Goal: Task Accomplishment & Management: Use online tool/utility

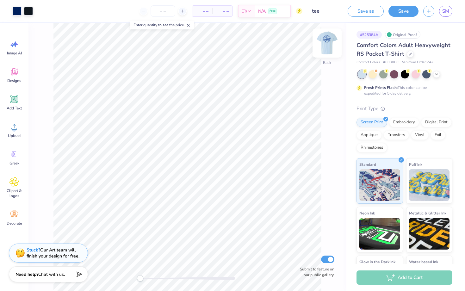
click at [327, 47] on img at bounding box center [327, 42] width 25 height 25
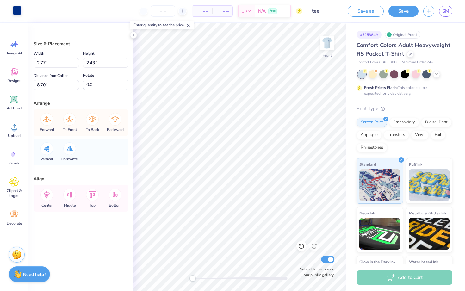
click at [17, 13] on div at bounding box center [17, 10] width 9 height 9
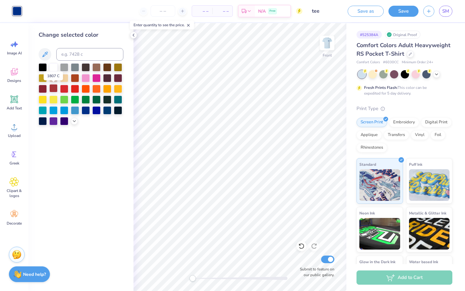
click at [54, 87] on div at bounding box center [53, 88] width 8 height 8
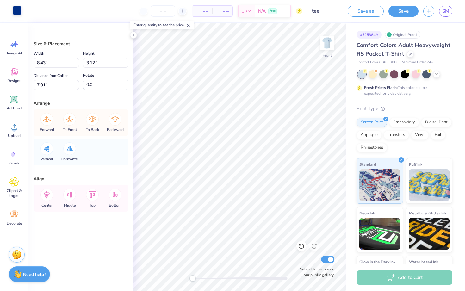
click at [19, 11] on div at bounding box center [17, 10] width 9 height 9
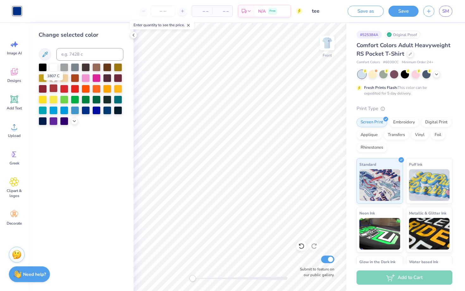
click at [55, 88] on div at bounding box center [53, 88] width 8 height 8
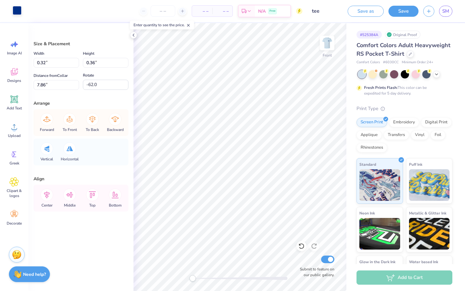
click at [15, 12] on div at bounding box center [17, 10] width 9 height 9
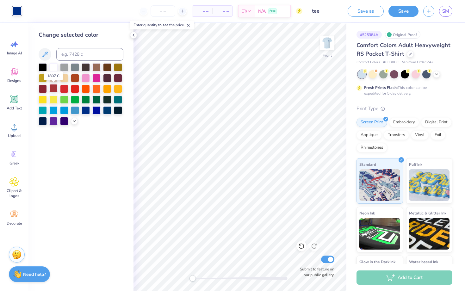
click at [52, 88] on div at bounding box center [53, 88] width 8 height 8
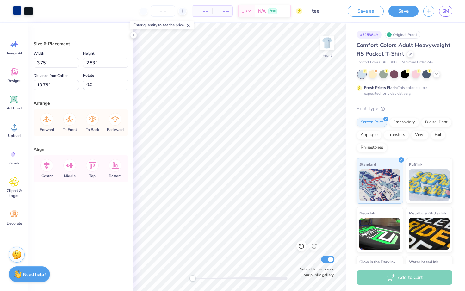
click at [17, 15] on div at bounding box center [17, 10] width 9 height 9
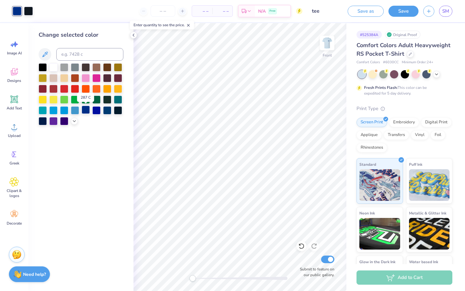
click at [86, 110] on div at bounding box center [86, 110] width 8 height 8
click at [87, 110] on div at bounding box center [86, 110] width 8 height 8
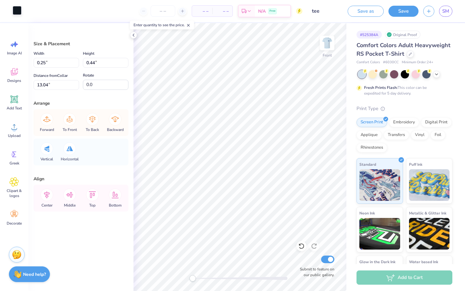
click at [16, 16] on div "Art colors" at bounding box center [11, 11] width 22 height 22
click at [16, 10] on div at bounding box center [17, 10] width 9 height 9
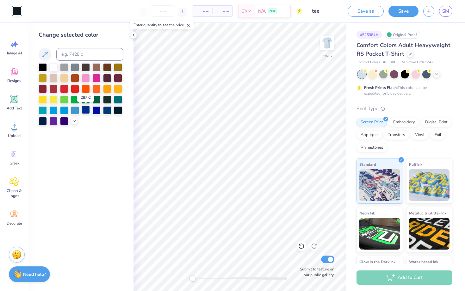
click at [86, 110] on div at bounding box center [86, 110] width 8 height 8
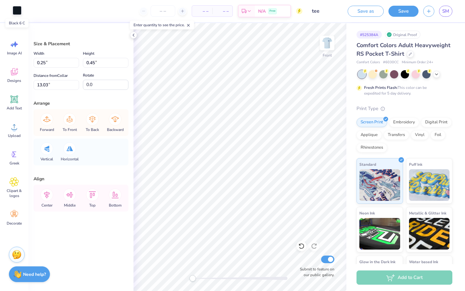
click at [16, 9] on div at bounding box center [17, 10] width 9 height 9
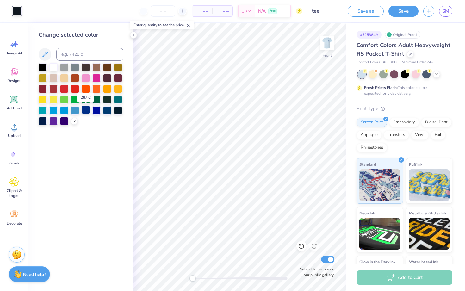
click at [84, 110] on div at bounding box center [86, 110] width 8 height 8
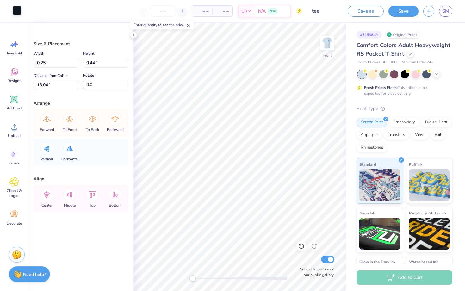
click at [15, 13] on div at bounding box center [17, 10] width 9 height 9
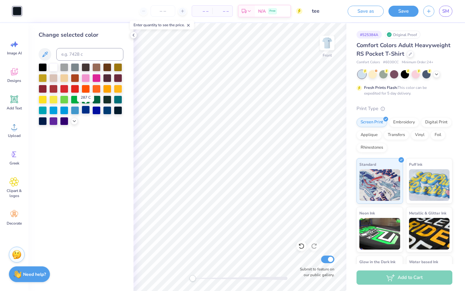
click at [84, 110] on div at bounding box center [86, 110] width 8 height 8
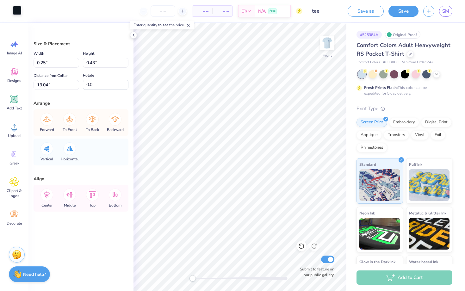
click at [17, 11] on div at bounding box center [17, 10] width 9 height 9
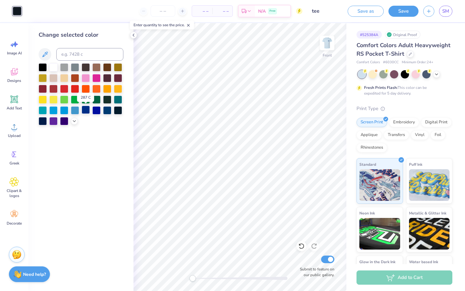
click at [88, 110] on div at bounding box center [86, 110] width 8 height 8
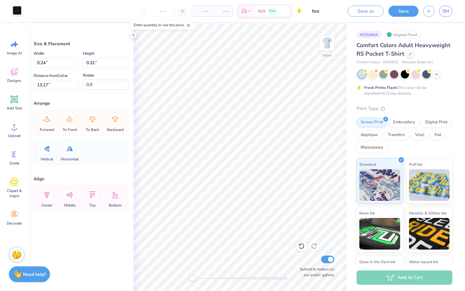
click at [21, 12] on div at bounding box center [17, 10] width 9 height 9
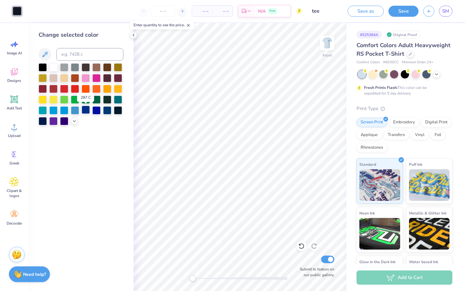
click at [86, 109] on div at bounding box center [86, 110] width 8 height 8
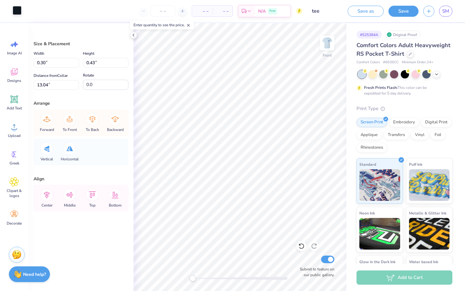
click at [20, 14] on div at bounding box center [17, 10] width 9 height 9
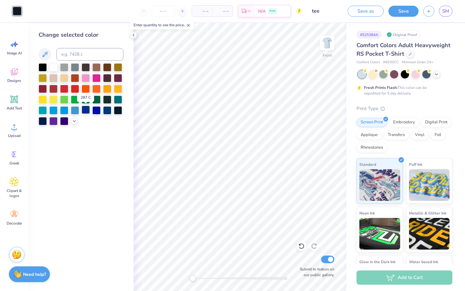
click at [85, 110] on div at bounding box center [86, 110] width 8 height 8
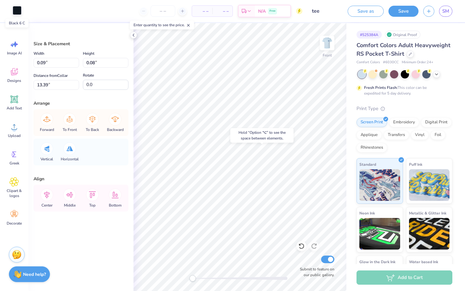
click at [17, 9] on div at bounding box center [17, 10] width 9 height 9
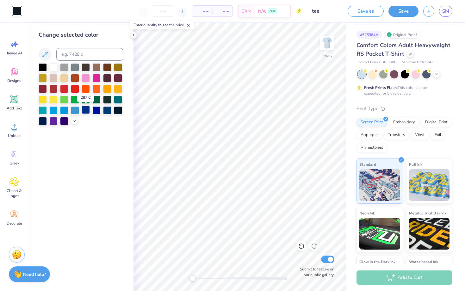
click at [86, 109] on div at bounding box center [86, 110] width 8 height 8
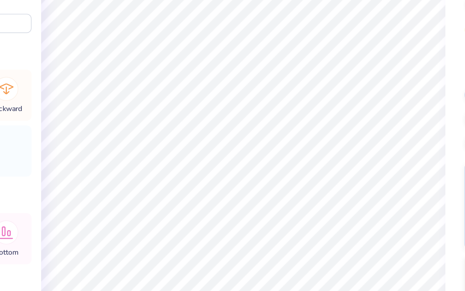
type input "0.08"
type input "0.07"
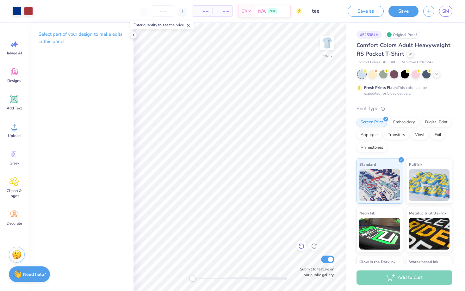
click at [300, 250] on div at bounding box center [302, 246] width 10 height 10
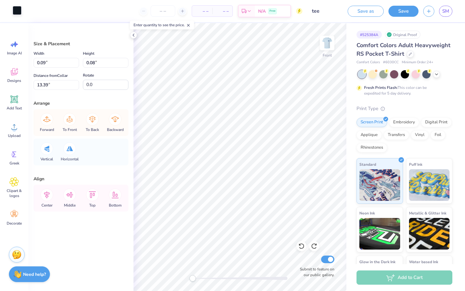
click at [17, 14] on div at bounding box center [17, 10] width 9 height 9
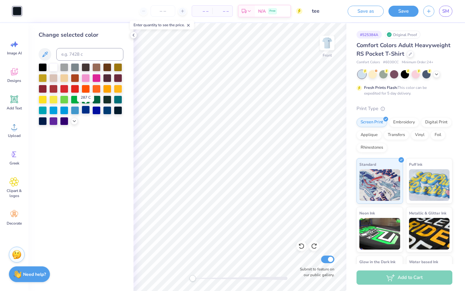
click at [86, 109] on div at bounding box center [86, 110] width 8 height 8
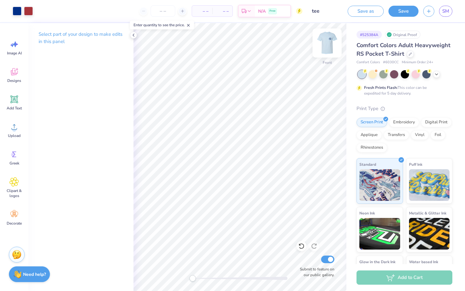
click at [332, 47] on img at bounding box center [327, 42] width 25 height 25
click at [435, 76] on icon at bounding box center [436, 73] width 5 height 5
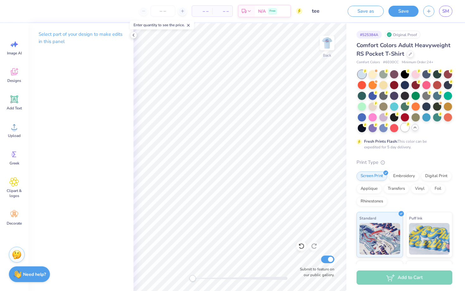
click at [404, 128] on div at bounding box center [405, 127] width 8 height 8
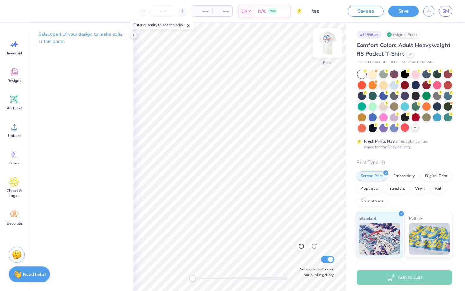
click at [326, 41] on img at bounding box center [327, 42] width 25 height 25
click at [331, 44] on img at bounding box center [327, 42] width 25 height 25
click at [134, 35] on icon at bounding box center [133, 35] width 5 height 5
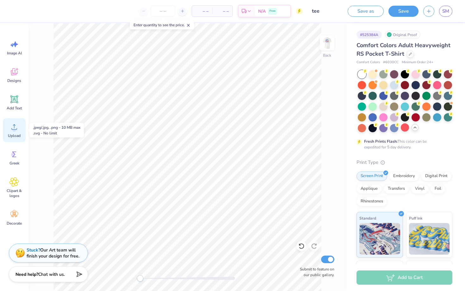
click at [15, 132] on div "Upload" at bounding box center [14, 130] width 23 height 24
click at [407, 9] on button "Save" at bounding box center [404, 10] width 30 height 11
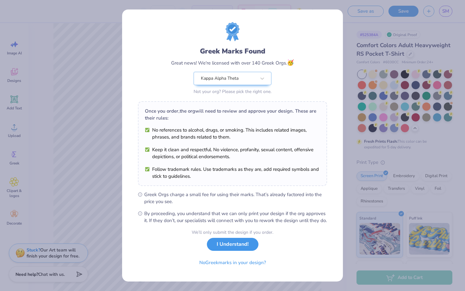
click at [227, 251] on button "I Understand!" at bounding box center [233, 244] width 52 height 13
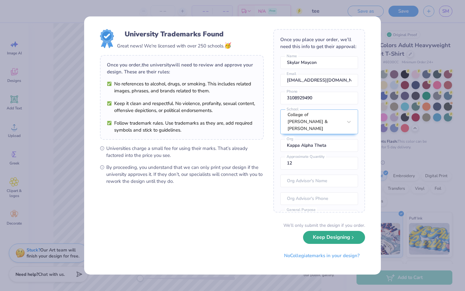
click at [330, 238] on button "Keep Designing" at bounding box center [334, 237] width 62 height 13
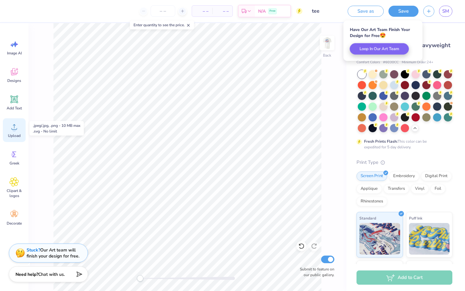
click at [10, 136] on span "Upload" at bounding box center [14, 135] width 13 height 5
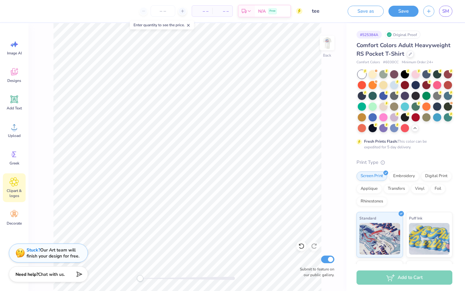
click at [18, 190] on span "Clipart & logos" at bounding box center [14, 193] width 21 height 10
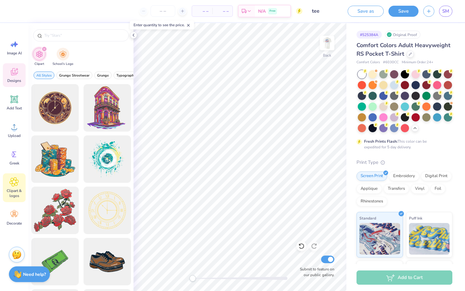
click at [18, 71] on icon at bounding box center [13, 71] width 9 height 9
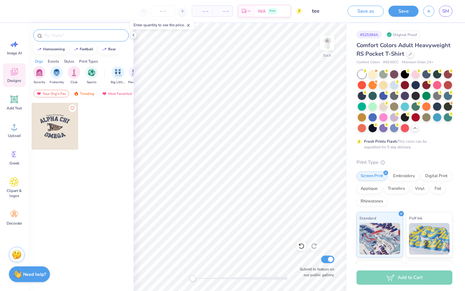
click at [71, 36] on input "text" at bounding box center [84, 35] width 81 height 6
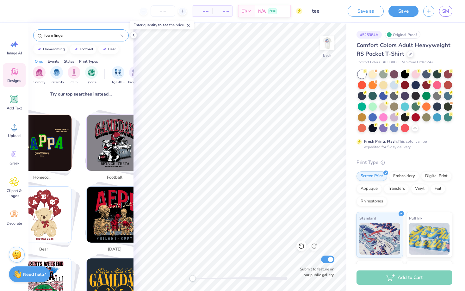
scroll to position [94, 0]
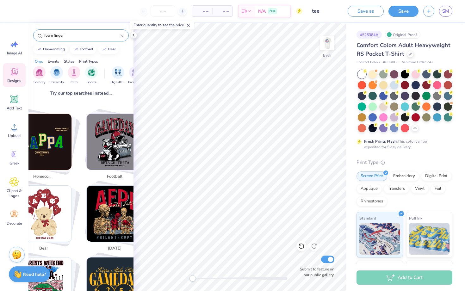
click at [113, 146] on img "Stack Card Button football" at bounding box center [115, 142] width 56 height 56
type input "football"
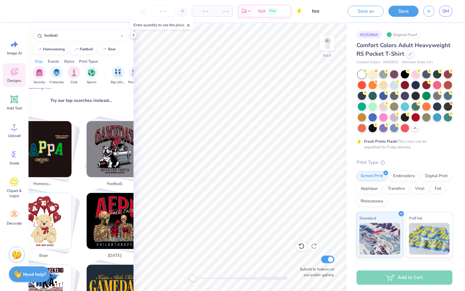
scroll to position [109, 0]
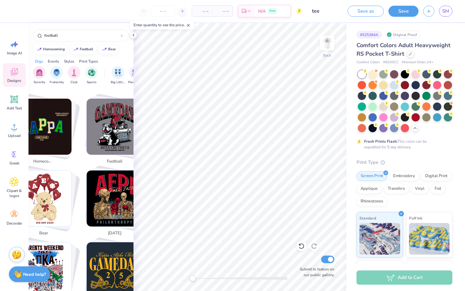
click at [107, 113] on img "Stack Card Button football" at bounding box center [115, 127] width 56 height 56
click at [123, 36] on icon at bounding box center [122, 36] width 3 height 3
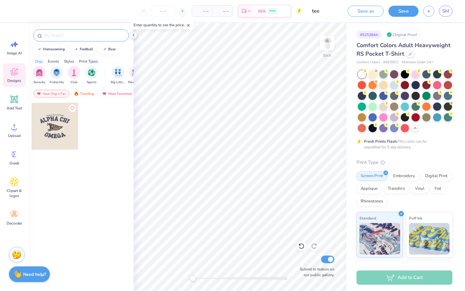
click at [119, 38] on input "text" at bounding box center [84, 35] width 81 height 6
type input "varsity"
click at [83, 91] on div "Trending" at bounding box center [84, 94] width 26 height 8
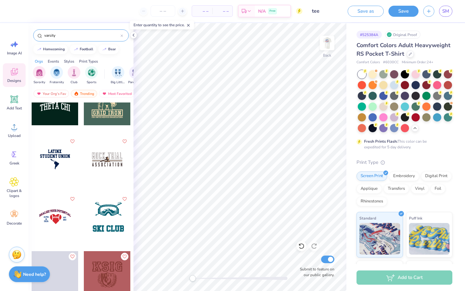
scroll to position [6190, 0]
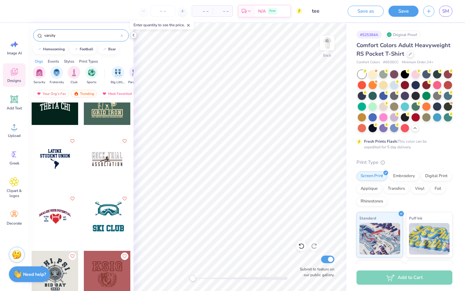
click at [133, 36] on icon at bounding box center [133, 35] width 5 height 5
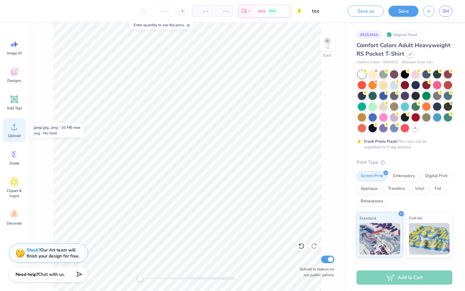
click at [11, 134] on span "Upload" at bounding box center [14, 135] width 13 height 5
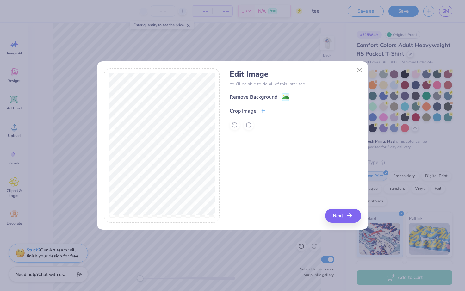
click at [250, 110] on div "Crop Image" at bounding box center [243, 111] width 27 height 8
click at [230, 199] on div "Edit Image You’ll be able to do all of this later too. Remove Background Crop I…" at bounding box center [232, 145] width 257 height 155
click at [108, 62] on div "Edit Image You’ll be able to do all of this later too. Remove Background Crop I…" at bounding box center [233, 145] width 272 height 169
click at [314, 174] on div "Edit Image You’ll be able to do all of this later too. Remove Background Crop I…" at bounding box center [295, 145] width 131 height 155
click at [335, 214] on div "Edit Image You’ll be able to do all of this later too. Remove Background Crop I…" at bounding box center [295, 145] width 131 height 155
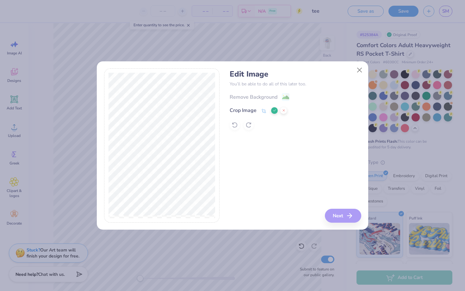
click at [274, 111] on polyline at bounding box center [275, 111] width 3 height 2
click at [360, 71] on button "Close" at bounding box center [360, 70] width 12 height 12
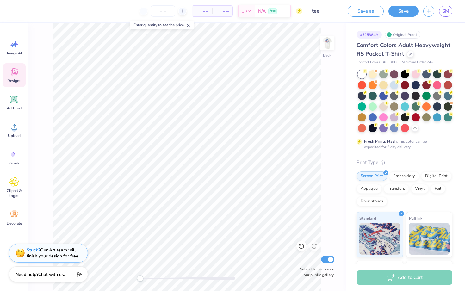
click at [20, 76] on div "Designs" at bounding box center [14, 75] width 23 height 24
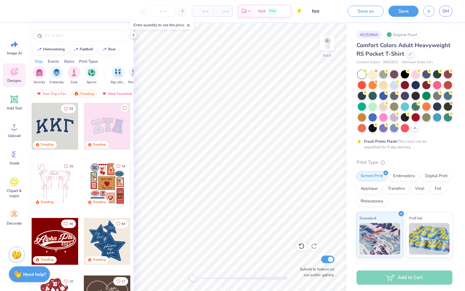
click at [188, 25] on icon at bounding box center [188, 25] width 4 height 4
click at [69, 33] on input "text" at bounding box center [84, 35] width 81 height 6
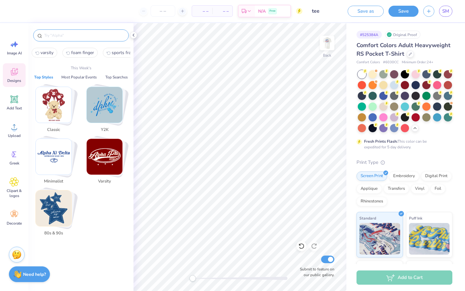
click at [117, 55] on span "sports frat" at bounding box center [122, 53] width 21 height 6
type input "sports frat"
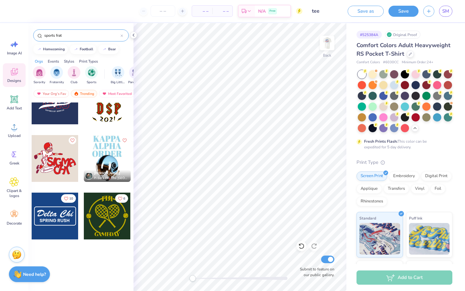
scroll to position [0, 0]
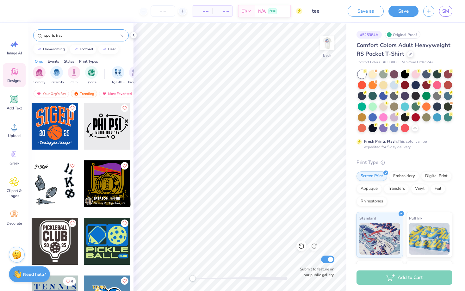
click at [44, 122] on div at bounding box center [55, 126] width 47 height 47
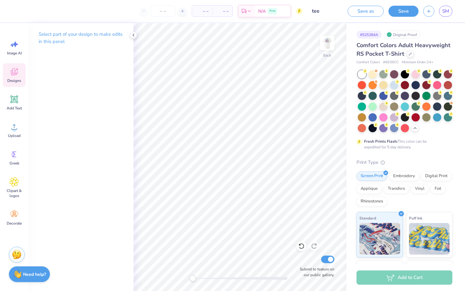
click at [18, 76] on icon at bounding box center [13, 71] width 9 height 9
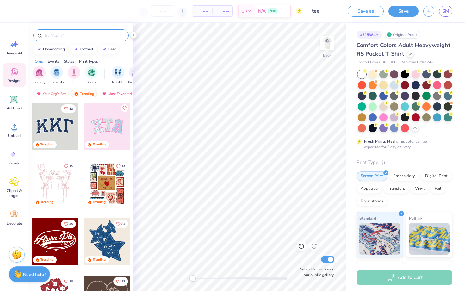
click at [62, 35] on input "text" at bounding box center [84, 35] width 81 height 6
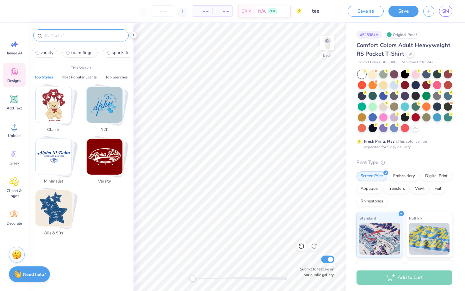
click at [122, 55] on span "sports frat" at bounding box center [122, 53] width 21 height 6
type input "sports frat"
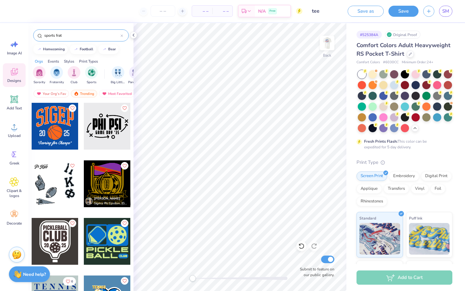
click at [47, 186] on div at bounding box center [55, 184] width 47 height 47
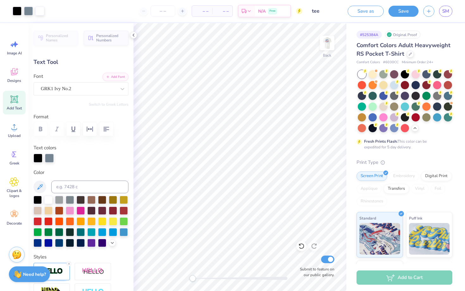
type input "0.0"
type input "0.81"
type input "0.90"
type input "0.0"
type input "0.84"
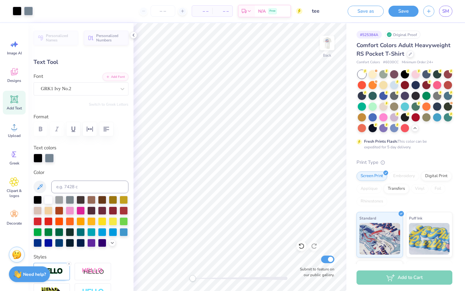
type input "0.83"
type input "0.0"
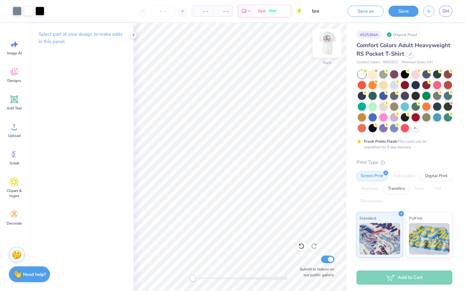
click at [323, 46] on img at bounding box center [327, 42] width 25 height 25
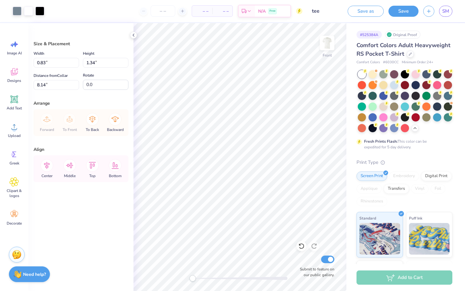
type input "16.95"
type input "3.64"
type input "5.88"
type input "15.97"
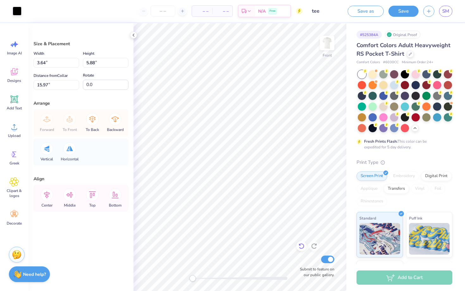
click at [304, 249] on icon at bounding box center [302, 246] width 6 height 6
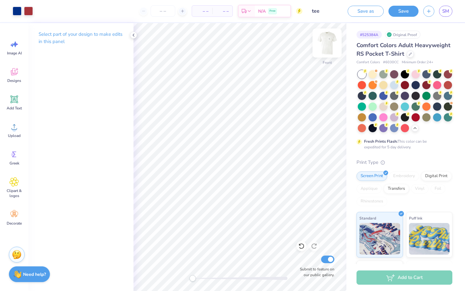
click at [325, 41] on img at bounding box center [327, 42] width 25 height 25
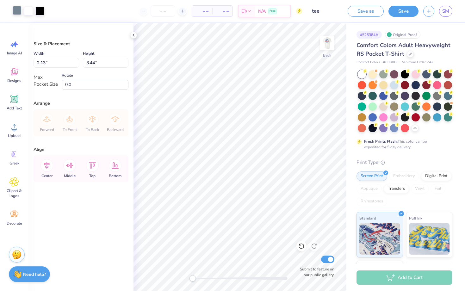
click at [17, 12] on div at bounding box center [17, 10] width 9 height 9
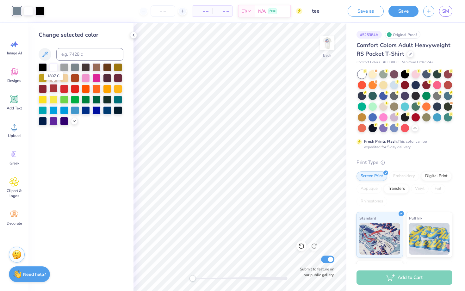
click at [54, 88] on div at bounding box center [53, 88] width 8 height 8
click at [73, 110] on div at bounding box center [75, 110] width 8 height 8
click at [85, 110] on div at bounding box center [86, 110] width 8 height 8
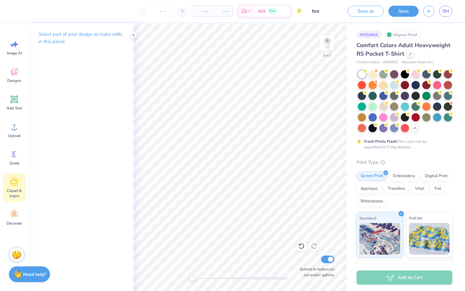
click at [16, 186] on icon at bounding box center [14, 182] width 9 height 9
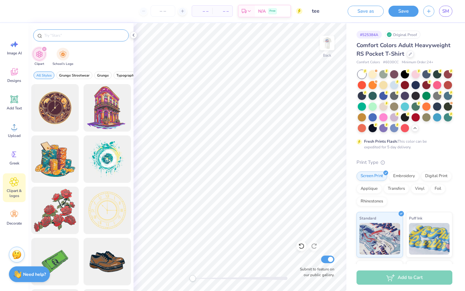
click at [86, 37] on input "text" at bounding box center [84, 35] width 81 height 6
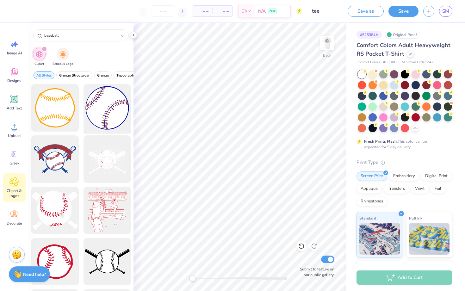
type input "baseball"
click at [103, 104] on div at bounding box center [107, 108] width 52 height 52
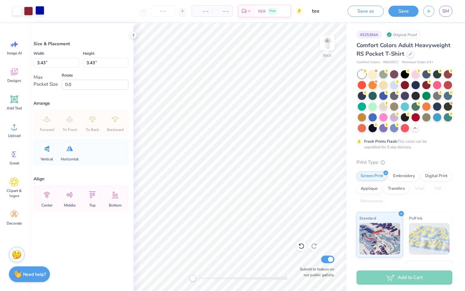
click at [38, 11] on div at bounding box center [39, 10] width 9 height 9
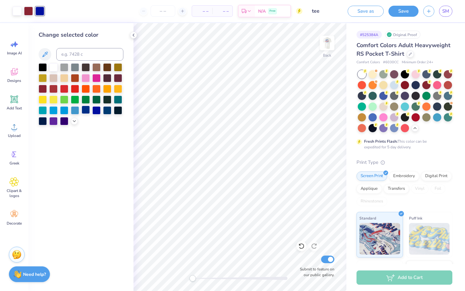
click at [87, 110] on div at bounding box center [86, 110] width 8 height 8
click at [31, 12] on div at bounding box center [28, 10] width 9 height 9
click at [54, 88] on div at bounding box center [53, 88] width 8 height 8
click at [15, 11] on div at bounding box center [17, 10] width 9 height 9
click at [46, 57] on icon at bounding box center [45, 55] width 8 height 8
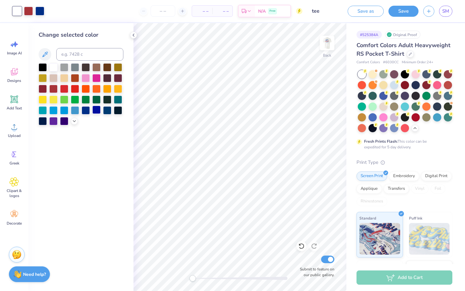
click at [97, 109] on div at bounding box center [96, 110] width 8 height 8
click at [50, 79] on div at bounding box center [53, 77] width 8 height 8
click at [66, 68] on div at bounding box center [64, 67] width 8 height 8
click at [55, 66] on div at bounding box center [53, 67] width 8 height 8
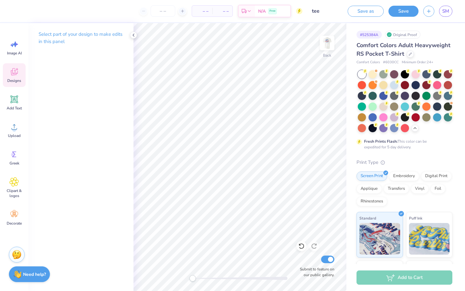
click at [17, 85] on div "Designs" at bounding box center [14, 75] width 23 height 24
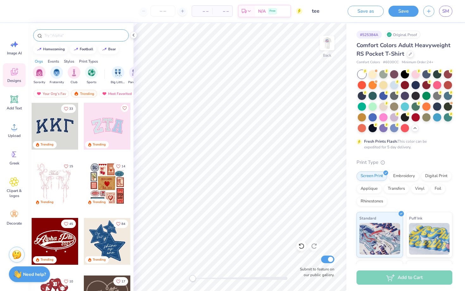
click at [75, 35] on input "text" at bounding box center [84, 35] width 81 height 6
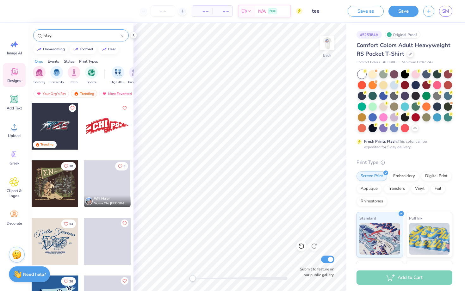
click at [46, 34] on input "vlag" at bounding box center [82, 35] width 77 height 6
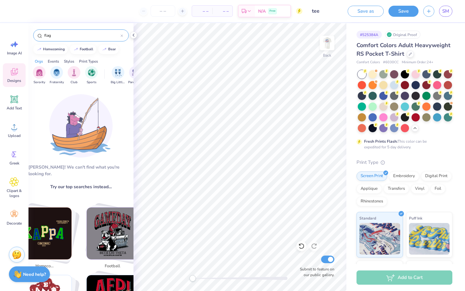
type input "flag"
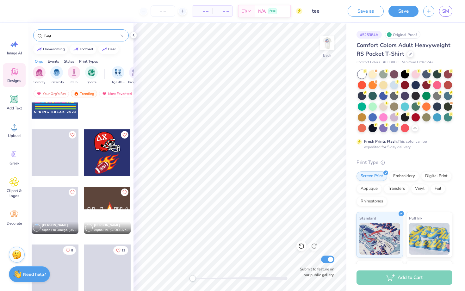
scroll to position [5047, 0]
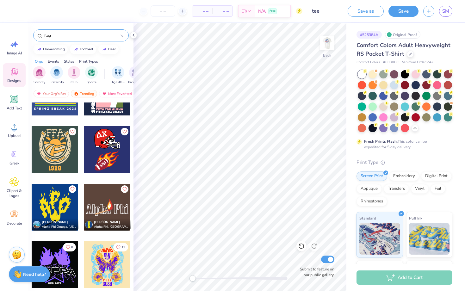
click at [86, 39] on div "flag" at bounding box center [81, 35] width 96 height 12
click at [100, 35] on input "flag" at bounding box center [82, 35] width 77 height 6
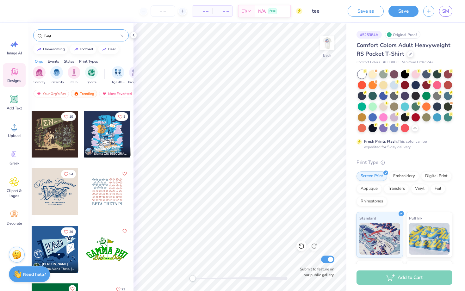
scroll to position [0, 0]
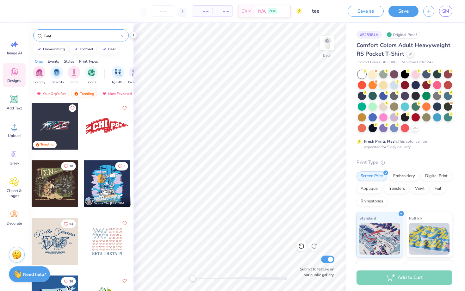
click at [123, 36] on div "flag" at bounding box center [81, 35] width 96 height 12
click at [122, 36] on icon at bounding box center [122, 36] width 3 height 3
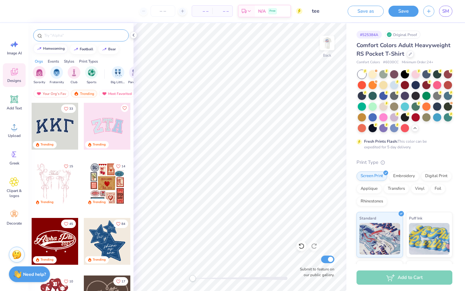
click at [55, 48] on div "homecoming" at bounding box center [54, 48] width 22 height 3
type input "homecoming"
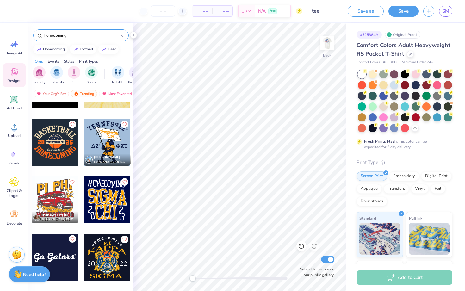
scroll to position [3113, 0]
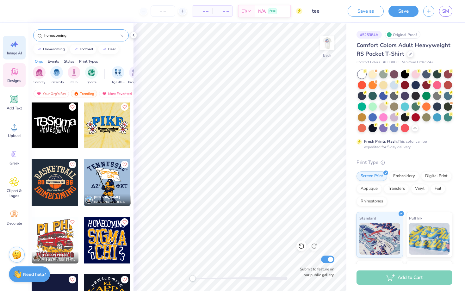
drag, startPoint x: 80, startPoint y: 38, endPoint x: 24, endPoint y: 38, distance: 56.0
click at [24, 38] on div "– – Per Item – – Total Est. Delivery N/A Free Design Title tee Save as Save SM …" at bounding box center [232, 145] width 465 height 291
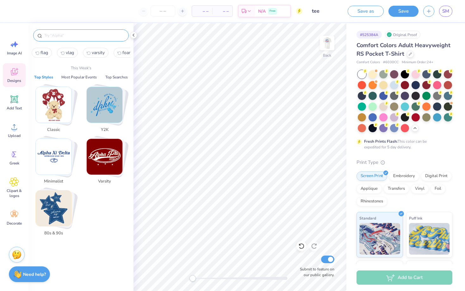
click at [108, 147] on img "Stack Card Button Varsity" at bounding box center [105, 157] width 36 height 36
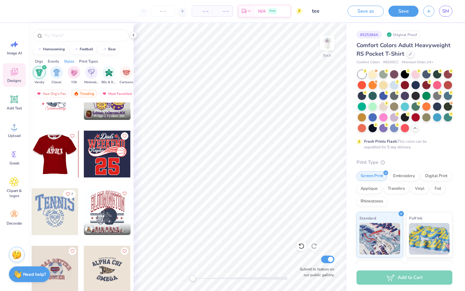
scroll to position [1017, 0]
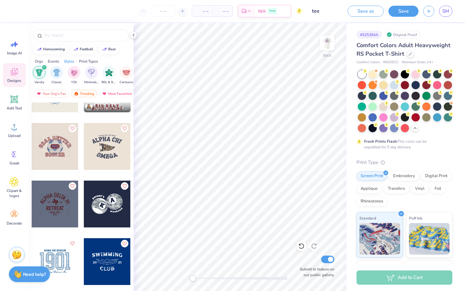
click at [105, 149] on div at bounding box center [107, 146] width 47 height 47
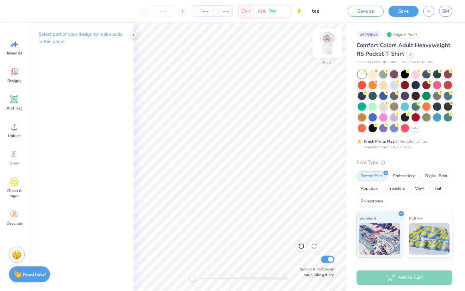
click at [327, 46] on img at bounding box center [327, 42] width 25 height 25
click at [326, 42] on img at bounding box center [327, 42] width 25 height 25
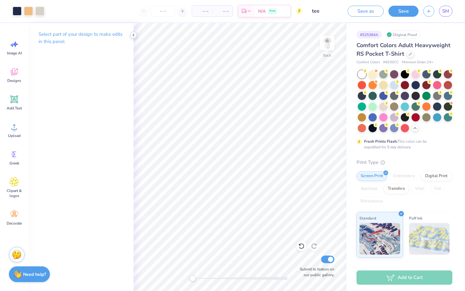
click at [133, 36] on icon at bounding box center [133, 35] width 5 height 5
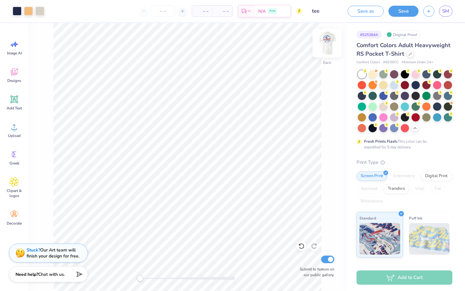
click at [333, 41] on img at bounding box center [327, 42] width 25 height 25
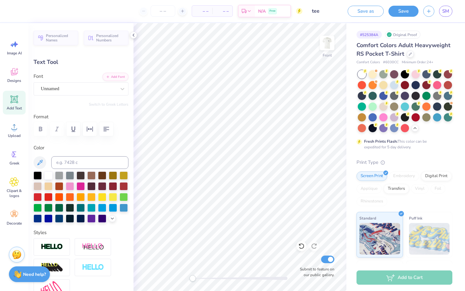
scroll to position [0, 0]
type input "5.02"
type input "0.62"
type input "15.32"
type input "6.17"
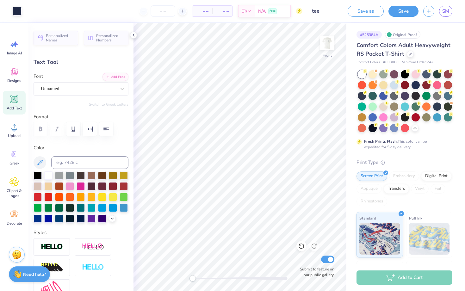
type input "1.66"
type input "20.53"
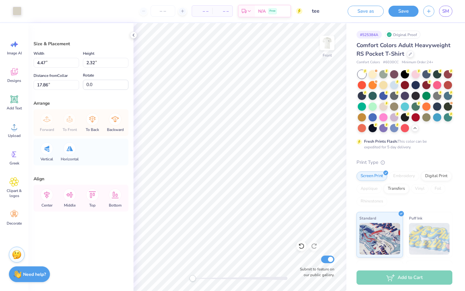
type input "2.77"
type input "1.19"
type input "18.05"
type input "2.56"
type input "0.90"
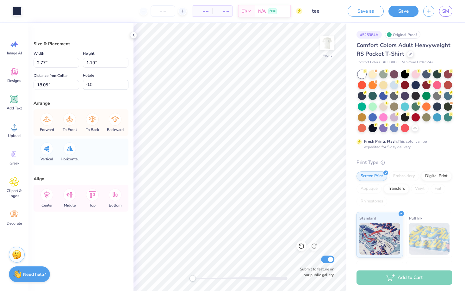
type input "18.93"
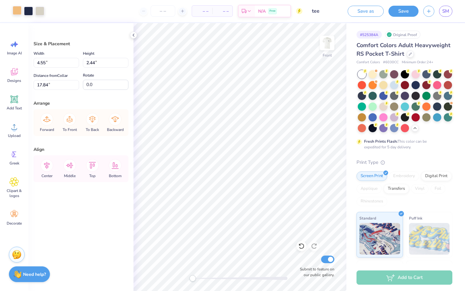
click at [16, 12] on div at bounding box center [17, 10] width 9 height 9
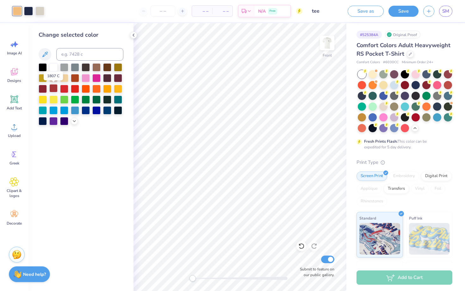
click at [54, 87] on div at bounding box center [53, 88] width 8 height 8
click at [85, 109] on div at bounding box center [86, 110] width 8 height 8
click at [28, 14] on div at bounding box center [28, 10] width 9 height 9
click at [51, 86] on div at bounding box center [53, 88] width 8 height 8
click at [20, 11] on div at bounding box center [17, 10] width 9 height 9
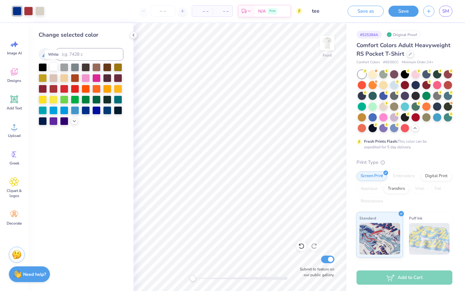
click at [53, 68] on div at bounding box center [53, 67] width 8 height 8
click at [40, 8] on div at bounding box center [39, 10] width 9 height 9
click at [83, 109] on div at bounding box center [86, 110] width 8 height 8
click at [28, 11] on div at bounding box center [28, 10] width 9 height 9
click at [86, 110] on div at bounding box center [86, 110] width 8 height 8
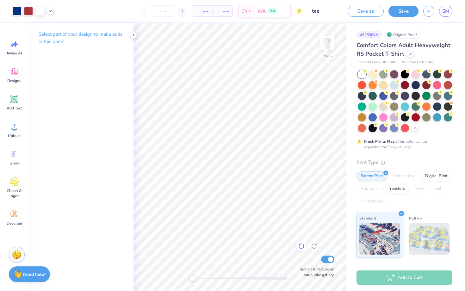
click at [301, 249] on icon at bounding box center [302, 246] width 6 height 6
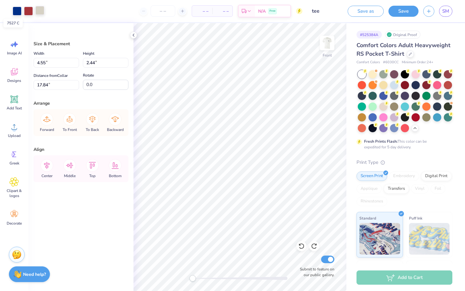
click at [41, 12] on div at bounding box center [39, 10] width 9 height 9
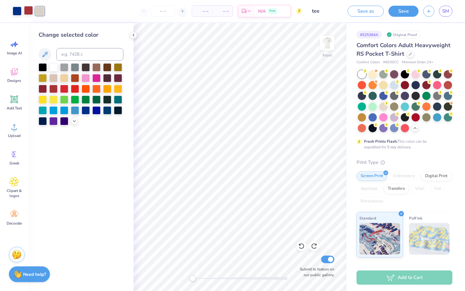
click at [28, 11] on div at bounding box center [28, 10] width 9 height 9
click at [77, 77] on div at bounding box center [75, 77] width 8 height 8
click at [17, 13] on div at bounding box center [17, 10] width 9 height 9
click at [54, 88] on div at bounding box center [53, 88] width 8 height 8
click at [29, 13] on div at bounding box center [28, 10] width 9 height 9
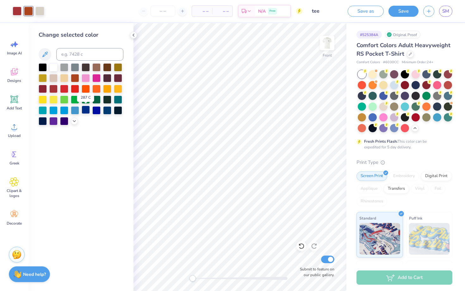
click at [85, 111] on div at bounding box center [86, 110] width 8 height 8
click at [50, 67] on div at bounding box center [53, 67] width 8 height 8
click at [40, 69] on div at bounding box center [43, 67] width 8 height 8
click at [87, 110] on div at bounding box center [86, 110] width 8 height 8
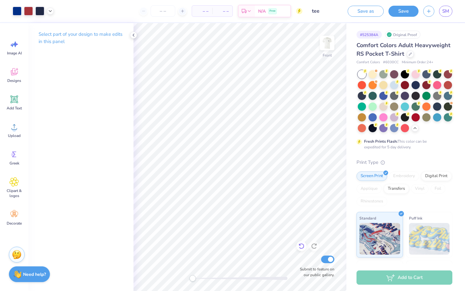
click at [300, 250] on div at bounding box center [302, 246] width 10 height 10
click at [301, 247] on icon at bounding box center [302, 246] width 6 height 6
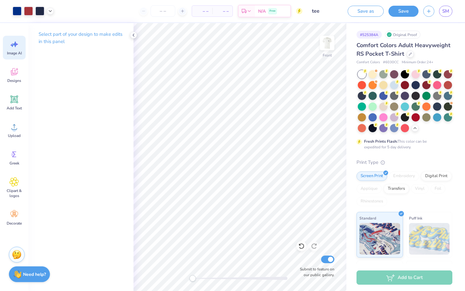
click at [301, 247] on icon at bounding box center [302, 246] width 6 height 6
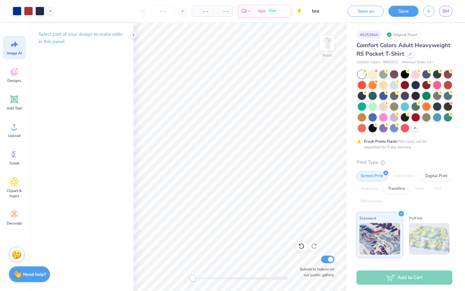
click at [301, 247] on icon at bounding box center [302, 246] width 6 height 6
click at [12, 54] on span "Image AI" at bounding box center [14, 53] width 15 height 5
click at [13, 48] on icon at bounding box center [13, 44] width 9 height 9
click at [323, 44] on img at bounding box center [327, 42] width 25 height 25
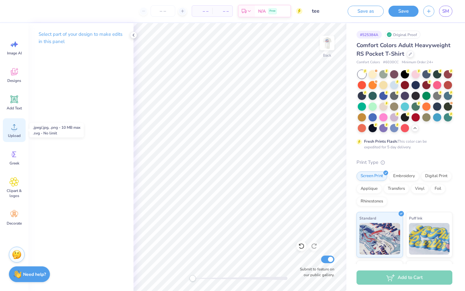
click at [17, 123] on icon at bounding box center [13, 126] width 9 height 9
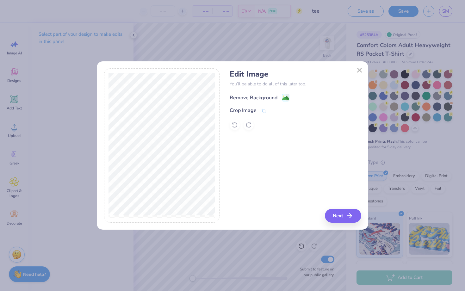
click at [257, 94] on div "Remove Background" at bounding box center [254, 98] width 48 height 8
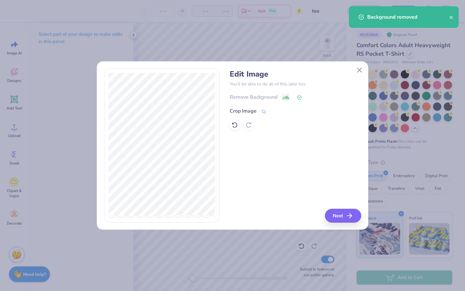
click at [249, 112] on div "Crop Image" at bounding box center [243, 111] width 27 height 8
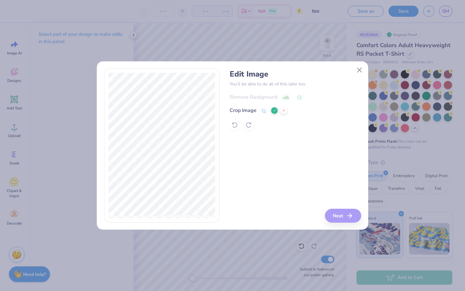
click at [117, 64] on div "Edit Image You’ll be able to do all of this later too. Remove Background Crop I…" at bounding box center [233, 145] width 272 height 169
click at [273, 110] on icon at bounding box center [275, 111] width 4 height 4
click at [344, 215] on button "Next" at bounding box center [344, 216] width 36 height 14
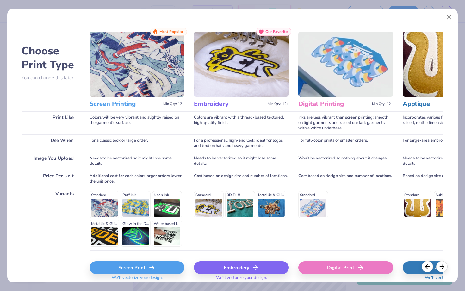
click at [135, 270] on div "Screen Print" at bounding box center [137, 268] width 95 height 13
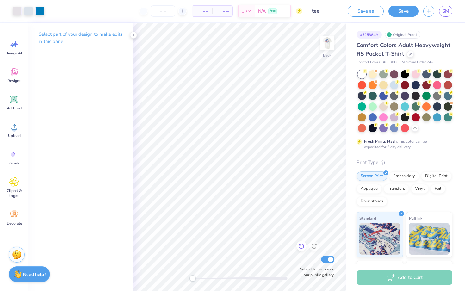
click at [299, 248] on icon at bounding box center [302, 246] width 6 height 6
click at [301, 246] on icon at bounding box center [302, 246] width 6 height 6
click at [16, 126] on icon at bounding box center [13, 126] width 9 height 9
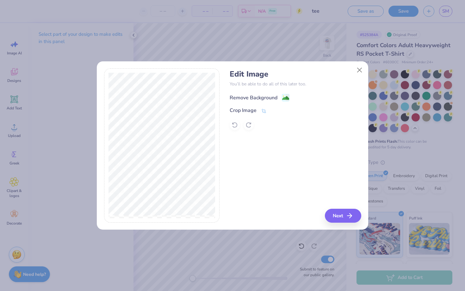
click at [249, 96] on div "Remove Background" at bounding box center [254, 98] width 48 height 8
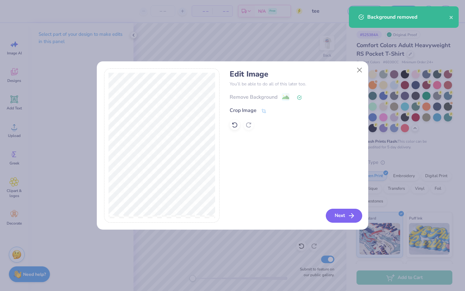
click at [343, 219] on button "Next" at bounding box center [344, 216] width 36 height 14
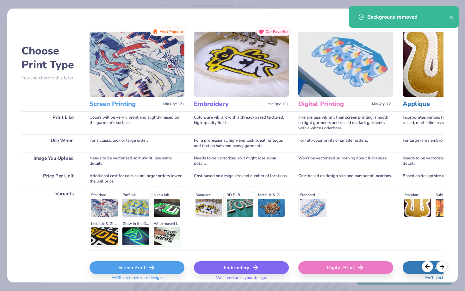
click at [153, 266] on polyline at bounding box center [153, 268] width 2 height 4
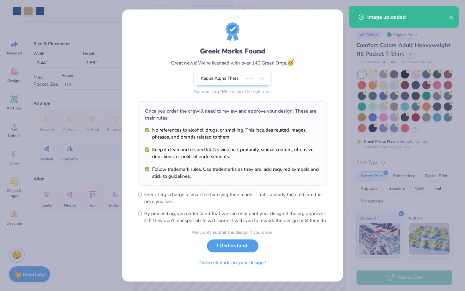
click at [269, 94] on body "Art colors – – Per Item – – Total Est. Delivery N/A Free Design Title tee Save …" at bounding box center [232, 145] width 465 height 291
drag, startPoint x: 223, startPoint y: 252, endPoint x: 237, endPoint y: 252, distance: 13.9
click at [223, 252] on button "I Understand!" at bounding box center [233, 246] width 52 height 13
click at [240, 250] on div "We’ll only submit the design if you order. I Understand! No Greek marks in your…" at bounding box center [233, 249] width 82 height 40
click at [233, 256] on div "We’ll only submit the design if you order. I Understand! No Greek marks in your…" at bounding box center [233, 249] width 82 height 40
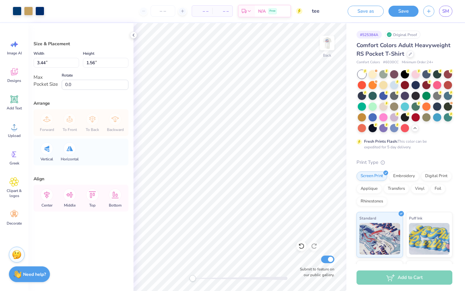
click at [329, 42] on img at bounding box center [327, 43] width 13 height 13
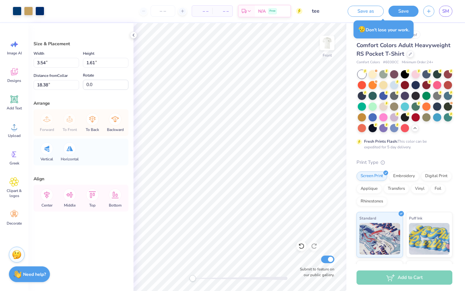
type input "-7.5"
click at [326, 46] on img at bounding box center [327, 42] width 25 height 25
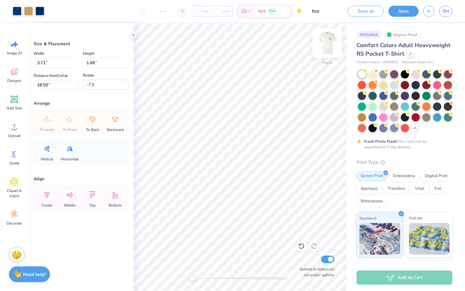
click at [325, 46] on img at bounding box center [327, 42] width 25 height 25
click at [29, 11] on div at bounding box center [28, 10] width 9 height 9
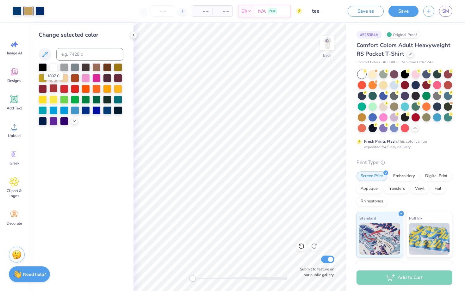
click at [54, 87] on div at bounding box center [53, 88] width 8 height 8
click at [40, 13] on div at bounding box center [39, 10] width 9 height 9
click at [53, 69] on div at bounding box center [53, 67] width 8 height 8
click at [86, 108] on div at bounding box center [86, 110] width 8 height 8
click at [17, 11] on div at bounding box center [17, 10] width 9 height 9
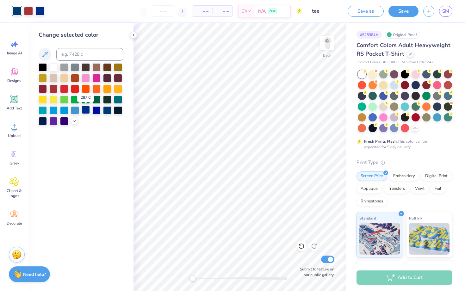
click at [86, 109] on div at bounding box center [86, 110] width 8 height 8
click at [303, 249] on icon at bounding box center [301, 247] width 5 height 6
click at [53, 68] on div at bounding box center [53, 67] width 8 height 8
click at [16, 11] on div at bounding box center [17, 10] width 9 height 9
click at [54, 68] on div at bounding box center [53, 67] width 8 height 8
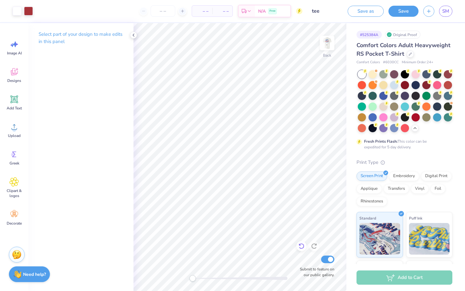
click at [302, 247] on icon at bounding box center [302, 246] width 6 height 6
click at [19, 11] on div at bounding box center [17, 10] width 9 height 9
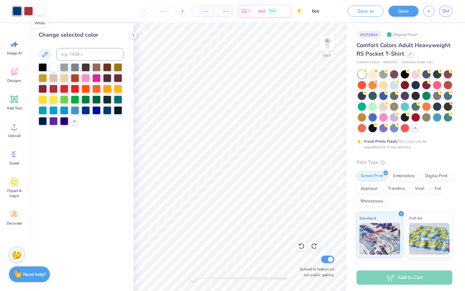
click at [40, 14] on div at bounding box center [39, 10] width 9 height 9
click at [86, 77] on div at bounding box center [86, 77] width 8 height 8
click at [18, 12] on div at bounding box center [17, 10] width 9 height 9
click at [54, 67] on div at bounding box center [53, 67] width 8 height 8
click at [39, 10] on div at bounding box center [39, 10] width 9 height 9
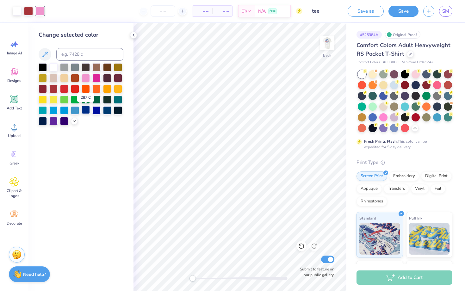
click at [86, 110] on div at bounding box center [86, 110] width 8 height 8
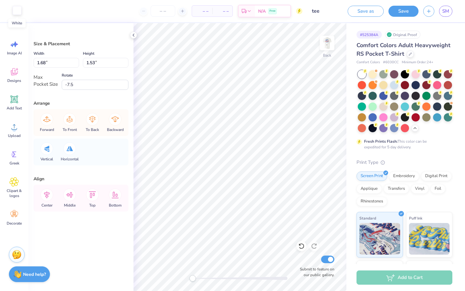
click at [17, 10] on div at bounding box center [17, 10] width 9 height 9
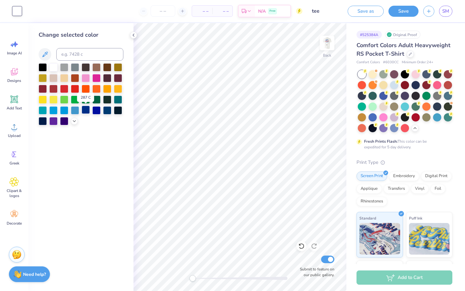
click at [84, 109] on div at bounding box center [86, 110] width 8 height 8
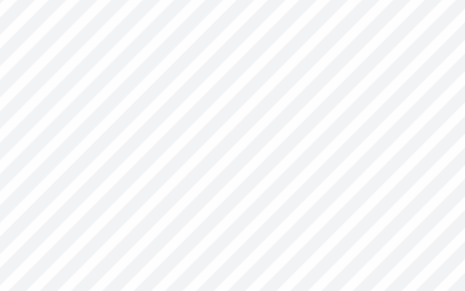
type input "2.90"
type input "1.40"
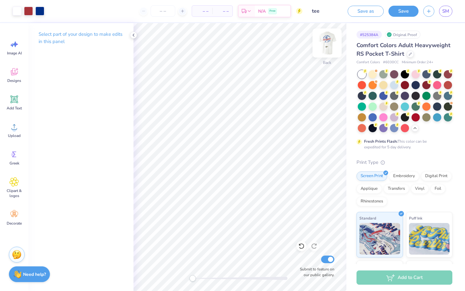
click at [329, 43] on img at bounding box center [327, 42] width 25 height 25
click at [329, 40] on img at bounding box center [327, 42] width 25 height 25
click at [135, 35] on icon at bounding box center [133, 35] width 5 height 5
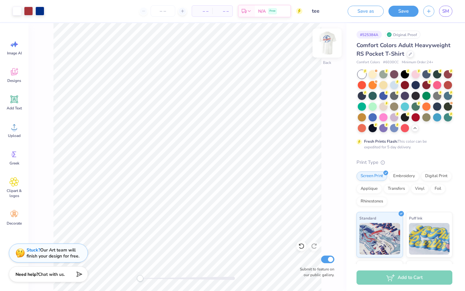
click at [330, 44] on img at bounding box center [327, 42] width 25 height 25
click at [329, 39] on img at bounding box center [327, 42] width 25 height 25
click at [404, 12] on button "Save" at bounding box center [404, 10] width 30 height 11
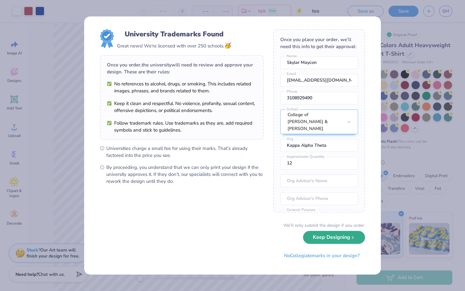
click at [327, 240] on button "Keep Designing" at bounding box center [334, 237] width 62 height 13
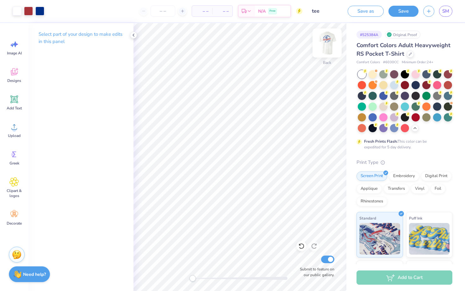
click at [328, 44] on img at bounding box center [327, 42] width 25 height 25
click at [135, 37] on icon at bounding box center [133, 35] width 5 height 5
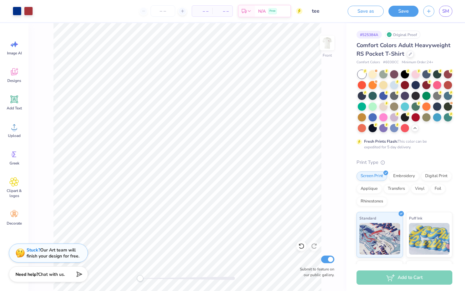
click at [340, 41] on div "Front Submit to feature on our public gallery." at bounding box center [187, 157] width 318 height 268
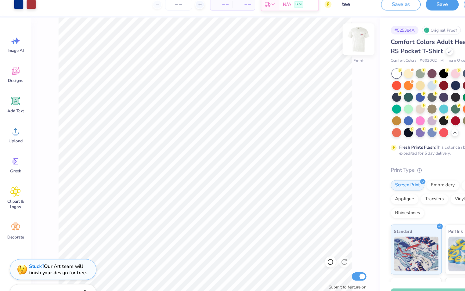
click at [330, 44] on img at bounding box center [327, 42] width 25 height 25
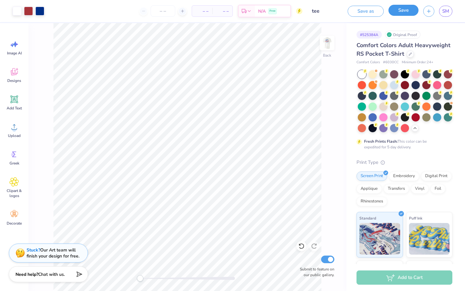
click at [410, 11] on button "Save" at bounding box center [404, 10] width 30 height 11
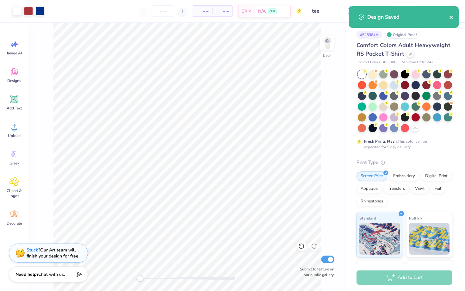
click at [452, 18] on icon "close" at bounding box center [451, 17] width 3 height 3
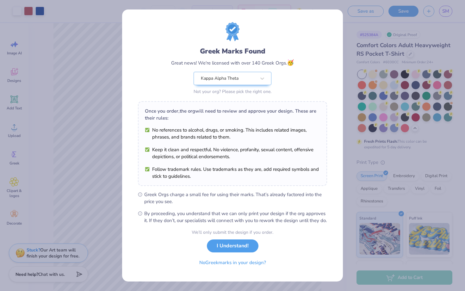
click at [329, 44] on div "Greek Marks Found Great news! We're licensed with over 140 Greek Orgs. 🥳 Kappa …" at bounding box center [232, 145] width 221 height 272
click at [230, 251] on button "I Understand!" at bounding box center [233, 244] width 52 height 13
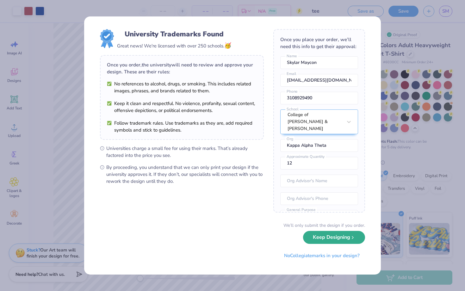
click at [316, 240] on button "Keep Designing" at bounding box center [334, 237] width 62 height 13
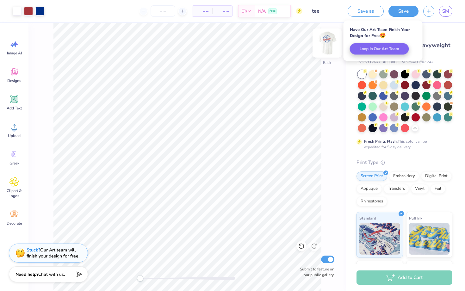
click at [328, 44] on img at bounding box center [327, 42] width 25 height 25
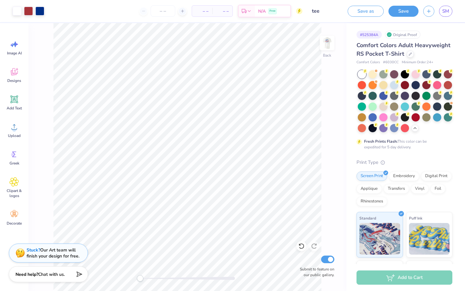
click at [323, 43] on img at bounding box center [327, 43] width 13 height 13
click at [327, 45] on img at bounding box center [327, 42] width 25 height 25
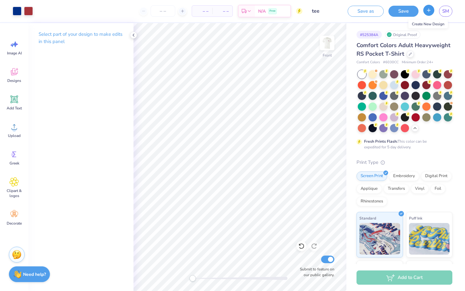
click at [427, 12] on icon "button" at bounding box center [428, 10] width 5 height 5
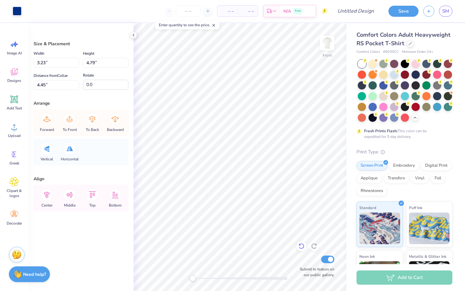
click at [303, 246] on icon at bounding box center [302, 246] width 6 height 6
type input "10.43"
type input "9.21"
type input "4.37"
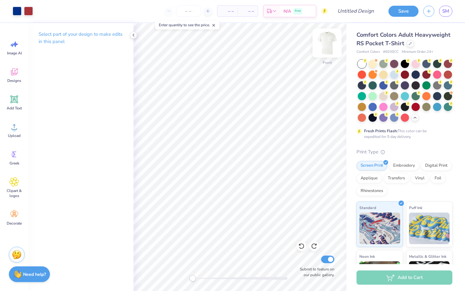
click at [325, 43] on img at bounding box center [327, 42] width 25 height 25
click at [133, 35] on polyline at bounding box center [133, 35] width 1 height 3
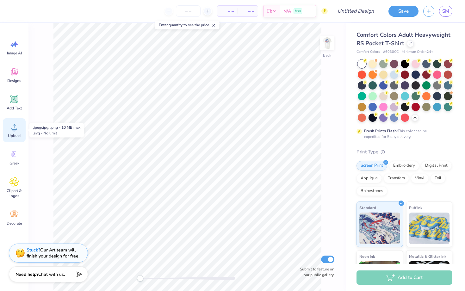
click at [16, 132] on div "Upload" at bounding box center [14, 130] width 23 height 24
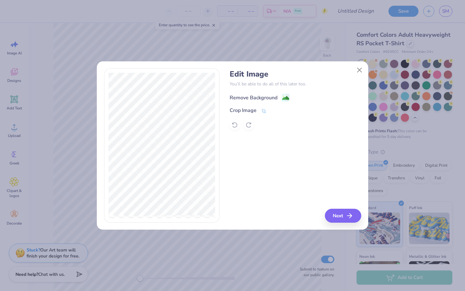
click at [253, 96] on div "Remove Background" at bounding box center [254, 98] width 48 height 8
click at [237, 125] on icon at bounding box center [234, 126] width 5 height 6
click at [264, 111] on icon at bounding box center [264, 112] width 6 height 6
click at [276, 110] on icon at bounding box center [275, 111] width 4 height 4
click at [282, 97] on image at bounding box center [285, 98] width 7 height 7
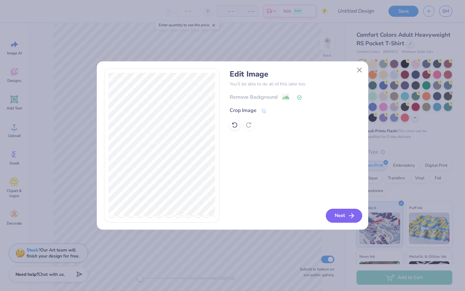
click at [342, 214] on button "Next" at bounding box center [344, 216] width 36 height 14
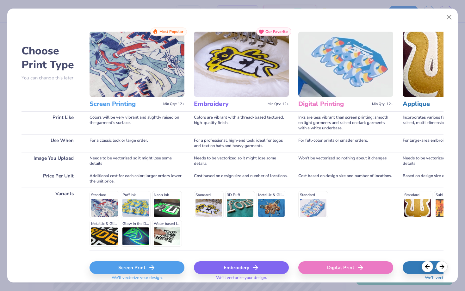
click at [157, 265] on div "Screen Print" at bounding box center [137, 268] width 95 height 13
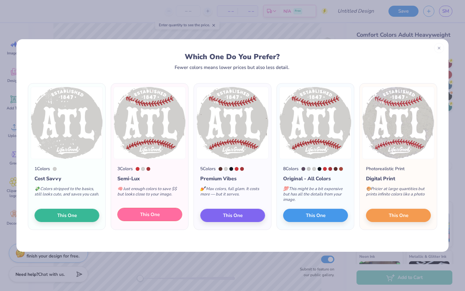
click at [156, 214] on span "This One" at bounding box center [150, 214] width 20 height 7
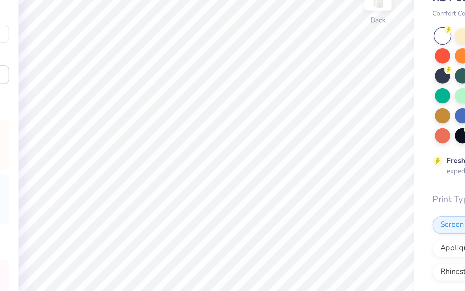
type input "3.43"
type input "3.44"
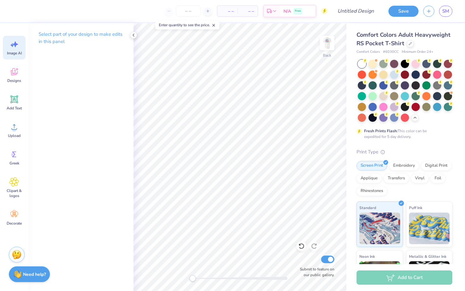
click at [19, 45] on icon at bounding box center [13, 44] width 9 height 9
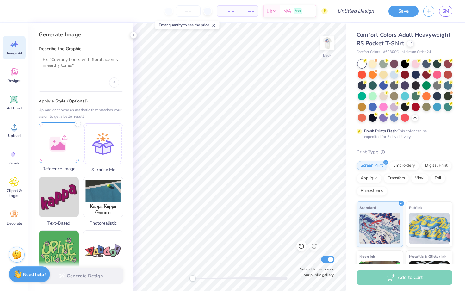
click at [59, 131] on div at bounding box center [59, 143] width 41 height 41
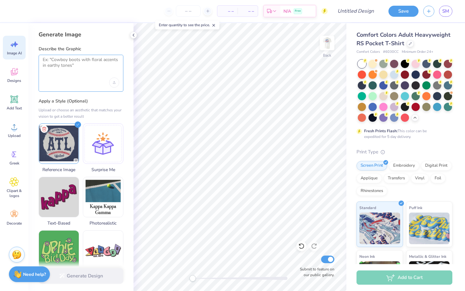
click at [84, 71] on textarea at bounding box center [81, 65] width 77 height 16
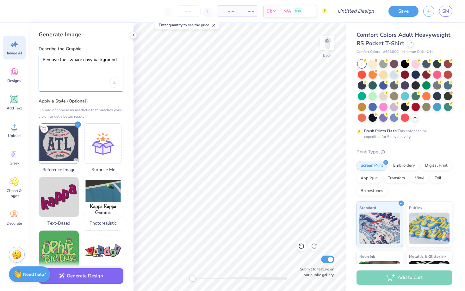
drag, startPoint x: 67, startPoint y: 60, endPoint x: 120, endPoint y: 60, distance: 52.6
click at [120, 60] on div "Remove the swuare navy background" at bounding box center [81, 73] width 85 height 37
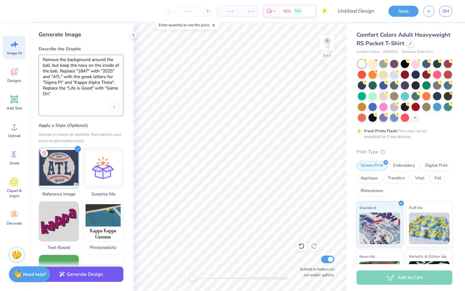
type textarea "Remove the background around the ball, but keep the navy on the inside of the b…"
click at [94, 276] on button "Generate Design" at bounding box center [81, 275] width 85 height 16
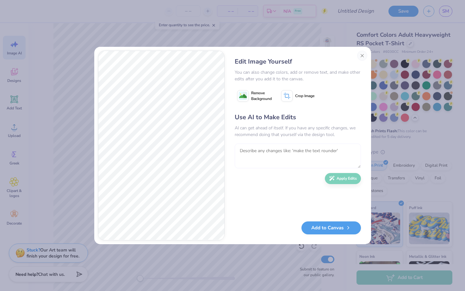
click at [291, 150] on textarea at bounding box center [298, 156] width 126 height 25
type textarea "M"
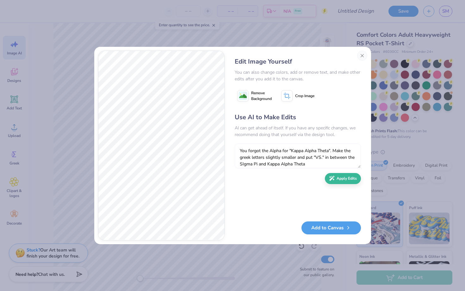
click at [314, 156] on textarea "You forgot the Alpha for "Kappa Alpha Theta". Make the greek letters slightly s…" at bounding box center [298, 156] width 126 height 25
click at [344, 161] on textarea "You forgot the Alpha for "Kappa Alpha Theta". Make the greek letters slightly s…" at bounding box center [298, 156] width 126 height 25
click at [269, 162] on textarea "You forgot the Alpha for "Kappa Alpha Theta". Make the greek letters slightly s…" at bounding box center [298, 156] width 126 height 25
type textarea "You forgot the Alpha for "Kappa Alpha Theta". Make the greek letters slightly s…"
click at [351, 179] on button "Apply Edits" at bounding box center [343, 177] width 36 height 11
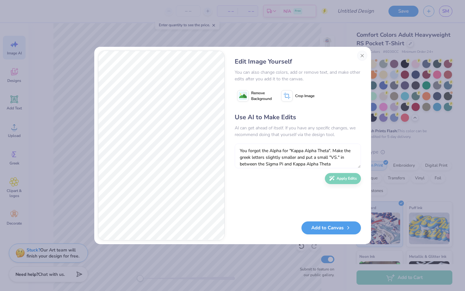
click at [339, 156] on textarea "You forgot the Alpha for "Kappa Alpha Theta". Make the greek letters slightly s…" at bounding box center [298, 156] width 126 height 25
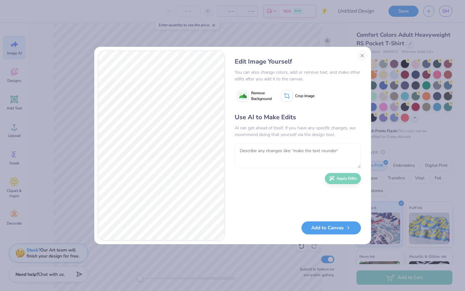
type textarea "F"
type textarea "Make the Alpha the same size as the other letters"
click at [339, 180] on button "Apply Edits" at bounding box center [343, 177] width 36 height 11
click at [268, 155] on textarea "Make the Alpha the same size as the other letters" at bounding box center [298, 156] width 126 height 25
drag, startPoint x: 270, startPoint y: 150, endPoint x: 228, endPoint y: 150, distance: 41.8
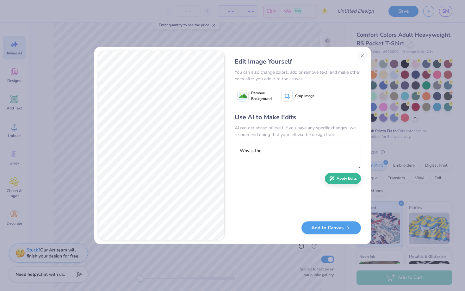
click at [229, 150] on div "Edit Image Yourself You can also change colors, add or remove text, and make ot…" at bounding box center [298, 146] width 139 height 190
type textarea "The A for ""
click at [315, 152] on textarea "The A for "Alpha" isn't connected to teh Theta." at bounding box center [298, 156] width 126 height 25
click at [358, 152] on textarea "The A for "Alpha" isn't connected to the Theta." at bounding box center [298, 156] width 126 height 25
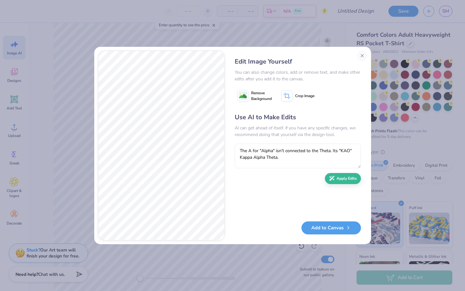
click at [354, 150] on textarea "The A for "Alpha" isn't connected to the Theta. Its "KAO" Kappa Alpha Theta." at bounding box center [298, 156] width 126 height 25
click at [304, 155] on textarea "The A for "Alpha" isn't connected to the Theta. Its "KAO" Kappa Alpha Theta." at bounding box center [298, 156] width 126 height 25
type textarea "The A for "Alpha" isn't connected to the Theta. Its "KAO" Kappa Alpha Theta."
click at [343, 176] on button "Apply Edits" at bounding box center [343, 177] width 36 height 11
drag, startPoint x: 252, startPoint y: 164, endPoint x: 293, endPoint y: 164, distance: 40.8
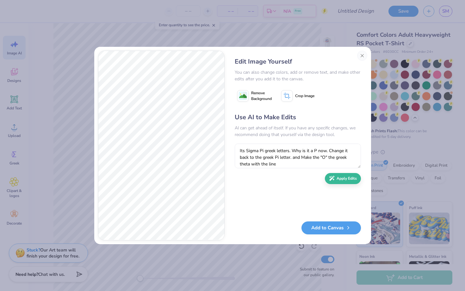
click at [293, 164] on textarea "Its Sigma Pi greek letters. Why is it a P now. Change it back to the greek Pi l…" at bounding box center [298, 156] width 126 height 25
type textarea "Its Sigma Pi greek letters. Why is it a P now. Change it back to the greek Pi l…"
click at [345, 179] on button "Apply Edits" at bounding box center [343, 177] width 36 height 11
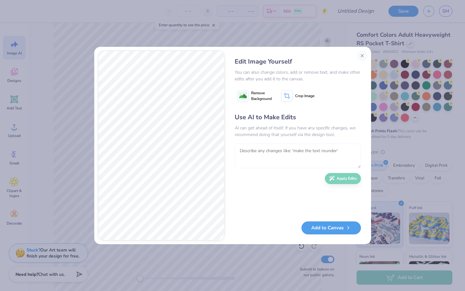
click at [304, 158] on textarea at bounding box center [298, 156] width 126 height 25
type textarea "Close. Just made the middle part with the Sigma Pi Vs. Kappa Alpha Theta slight…"
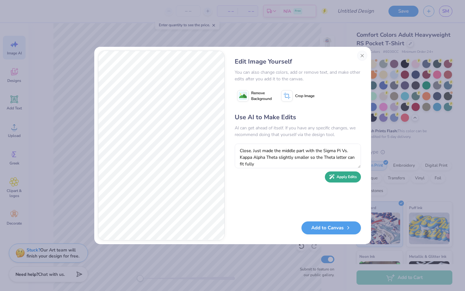
click at [346, 180] on button "Apply Edits" at bounding box center [343, 177] width 36 height 11
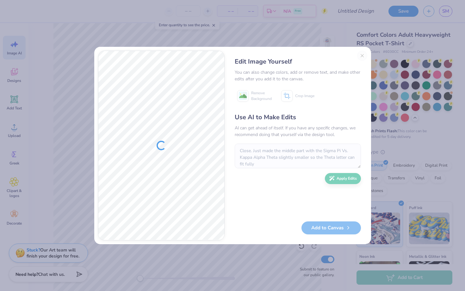
click at [363, 57] on div "Edit Image Yourself You can also change colors, add or remove text, and make ot…" at bounding box center [298, 146] width 139 height 190
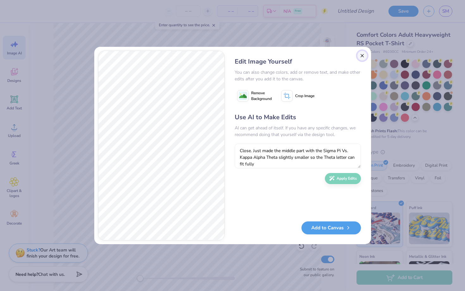
click at [360, 56] on button "Close" at bounding box center [362, 56] width 10 height 10
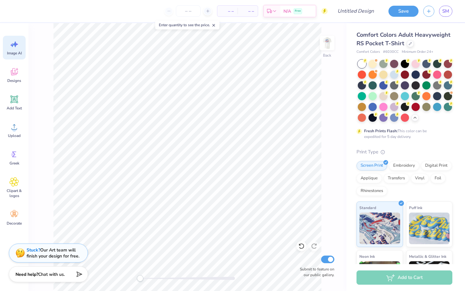
scroll to position [0, 14]
click at [13, 129] on circle at bounding box center [14, 129] width 4 height 4
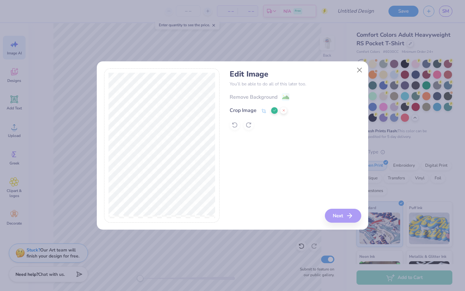
scroll to position [0, 14]
click at [274, 111] on polyline at bounding box center [275, 111] width 3 height 2
click at [286, 96] on image at bounding box center [285, 98] width 7 height 7
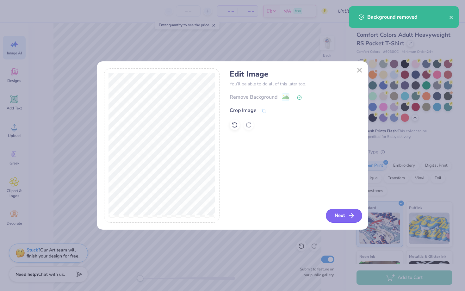
click at [343, 215] on button "Next" at bounding box center [344, 216] width 36 height 14
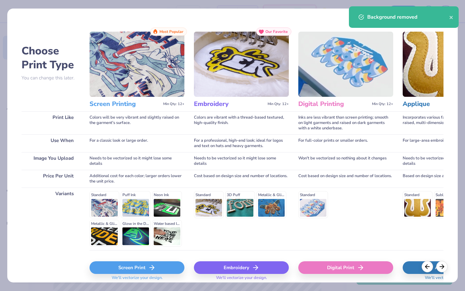
click at [132, 267] on div "Screen Print" at bounding box center [137, 268] width 95 height 13
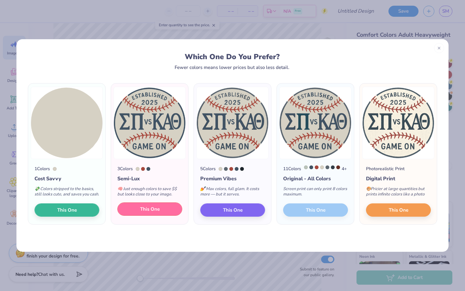
click at [148, 213] on span "This One" at bounding box center [150, 209] width 20 height 7
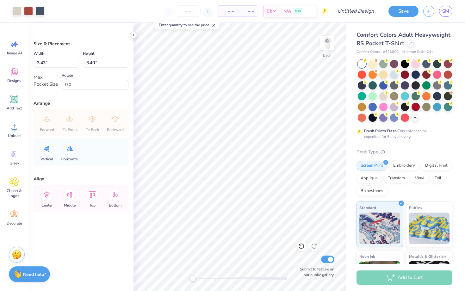
scroll to position [0, 0]
click at [17, 10] on div at bounding box center [17, 10] width 9 height 9
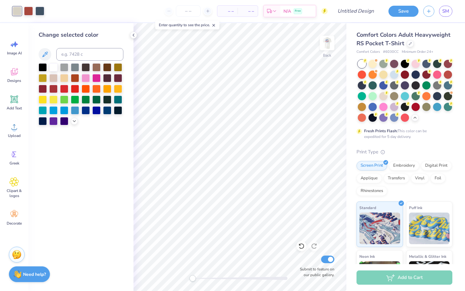
click at [17, 8] on div at bounding box center [17, 11] width 9 height 9
click at [28, 12] on div at bounding box center [28, 10] width 9 height 9
click at [55, 89] on div at bounding box center [53, 88] width 8 height 8
click at [40, 14] on div at bounding box center [39, 10] width 9 height 9
click at [85, 110] on div at bounding box center [86, 110] width 8 height 8
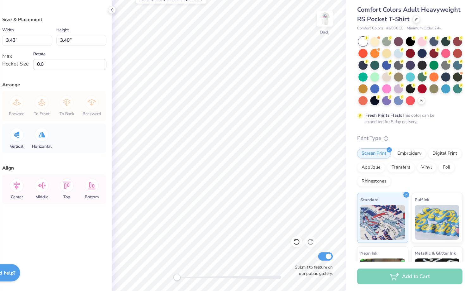
type input "3.22"
type input "3.19"
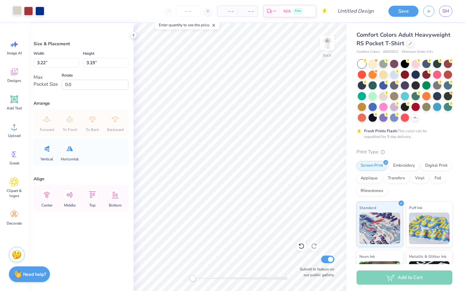
click at [18, 11] on div at bounding box center [17, 10] width 9 height 9
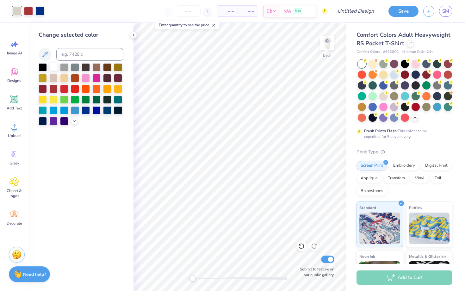
click at [53, 65] on div at bounding box center [53, 67] width 8 height 8
click at [55, 79] on div at bounding box center [53, 77] width 8 height 8
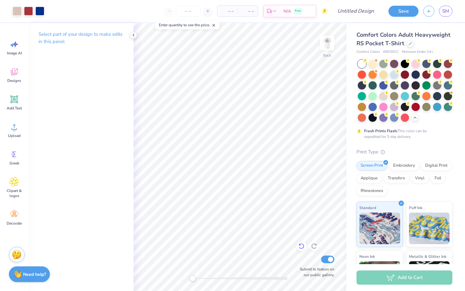
click at [299, 249] on icon at bounding box center [302, 246] width 6 height 6
click at [300, 245] on icon at bounding box center [300, 244] width 1 height 1
click at [324, 48] on img at bounding box center [327, 42] width 25 height 25
click at [324, 48] on img at bounding box center [327, 43] width 13 height 13
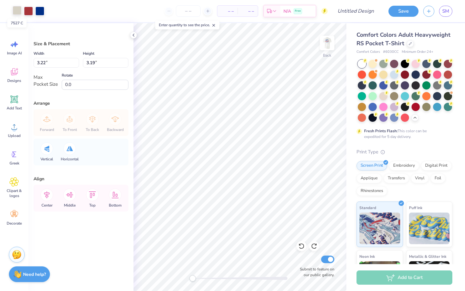
click at [14, 12] on div at bounding box center [17, 10] width 9 height 9
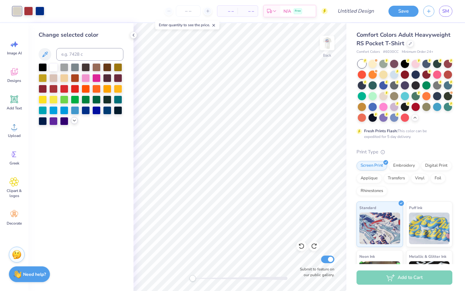
click at [73, 120] on icon at bounding box center [74, 120] width 5 height 5
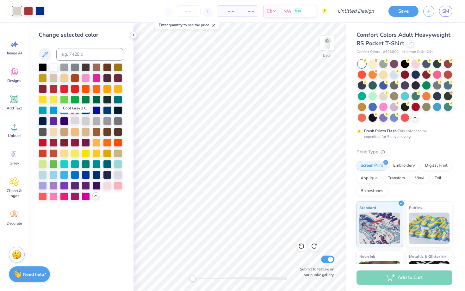
click at [74, 121] on div at bounding box center [75, 121] width 8 height 8
click at [84, 120] on div at bounding box center [86, 121] width 8 height 8
click at [74, 120] on div at bounding box center [75, 121] width 8 height 8
click at [53, 132] on div at bounding box center [53, 131] width 8 height 8
click at [75, 121] on div at bounding box center [75, 121] width 8 height 8
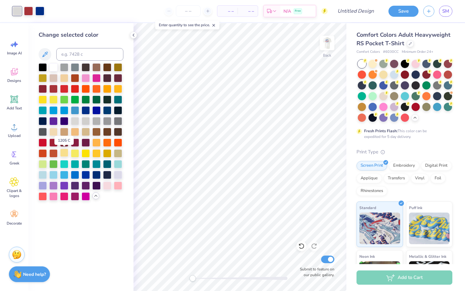
click at [65, 155] on div at bounding box center [64, 153] width 8 height 8
click at [77, 120] on div at bounding box center [75, 121] width 8 height 8
click at [95, 196] on polyline at bounding box center [96, 195] width 3 height 1
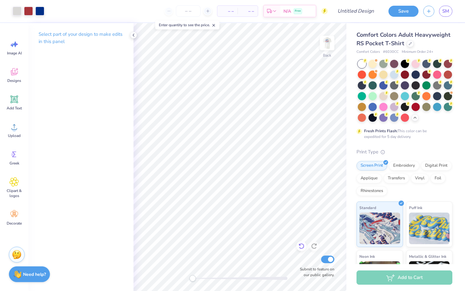
click at [301, 248] on icon at bounding box center [302, 246] width 6 height 6
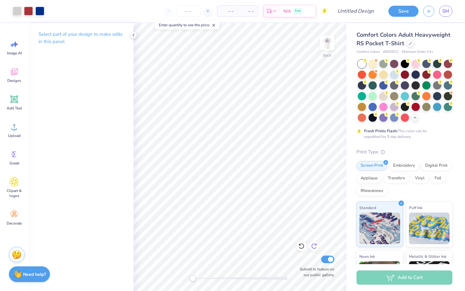
click at [315, 246] on icon at bounding box center [314, 246] width 6 height 6
click at [135, 36] on icon at bounding box center [133, 35] width 5 height 5
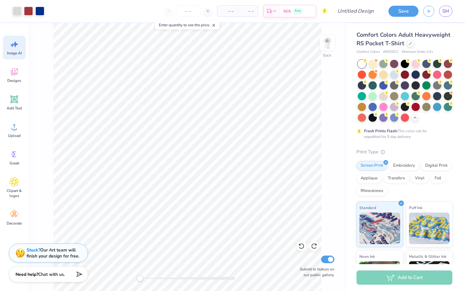
click at [16, 50] on div "Image AI" at bounding box center [14, 48] width 23 height 24
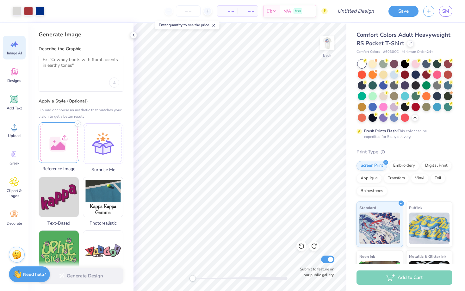
click at [63, 146] on div at bounding box center [59, 143] width 41 height 41
click at [44, 127] on icon at bounding box center [45, 128] width 8 height 8
click at [61, 146] on div at bounding box center [59, 143] width 41 height 41
click at [82, 74] on div at bounding box center [81, 73] width 85 height 37
click at [78, 61] on textarea at bounding box center [81, 65] width 77 height 16
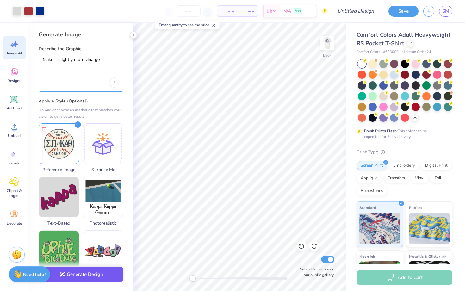
type textarea "Make it slightly more vinatge"
click at [90, 277] on button "Generate Design" at bounding box center [81, 275] width 85 height 16
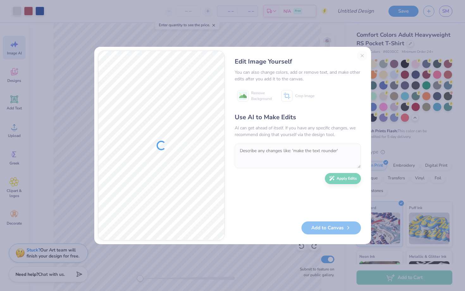
click at [362, 54] on div "Edit Image Yourself You can also change colors, add or remove text, and make ot…" at bounding box center [298, 146] width 139 height 190
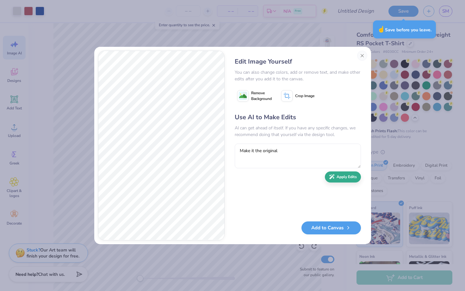
type textarea "Make it the original"
click at [352, 179] on button "Apply Edits" at bounding box center [343, 177] width 36 height 11
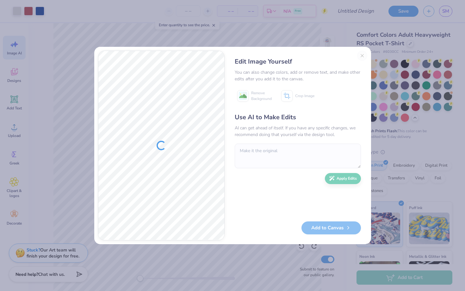
click at [361, 66] on div "Edit Image Yourself You can also change colors, add or remove text, and make ot…" at bounding box center [298, 146] width 139 height 190
click at [363, 56] on div "Edit Image Yourself You can also change colors, add or remove text, and make ot…" at bounding box center [298, 146] width 139 height 190
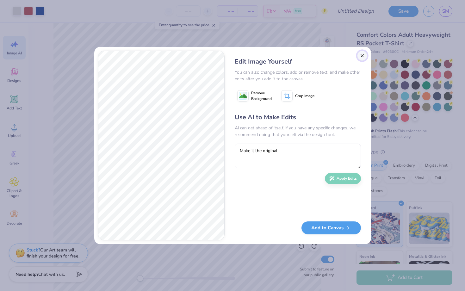
click at [365, 56] on button "Close" at bounding box center [362, 56] width 10 height 10
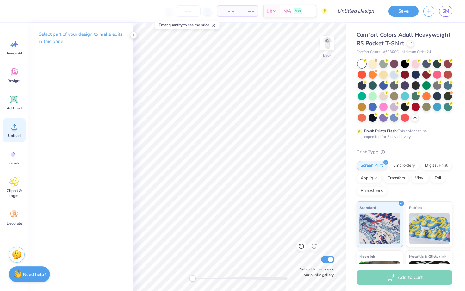
click at [16, 138] on span "Upload" at bounding box center [14, 135] width 13 height 5
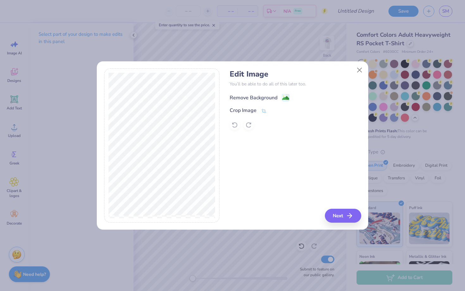
click at [259, 95] on div "Remove Background" at bounding box center [254, 98] width 48 height 8
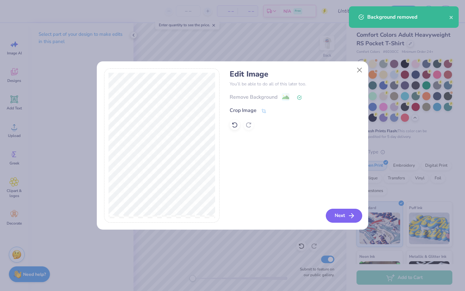
click at [350, 214] on icon "button" at bounding box center [352, 216] width 8 height 8
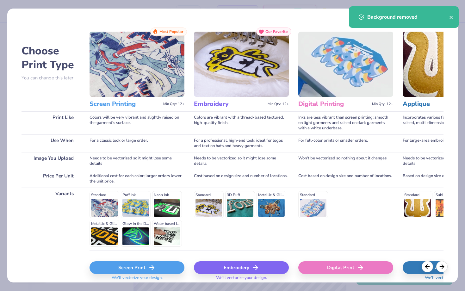
click at [151, 268] on icon at bounding box center [152, 268] width 8 height 8
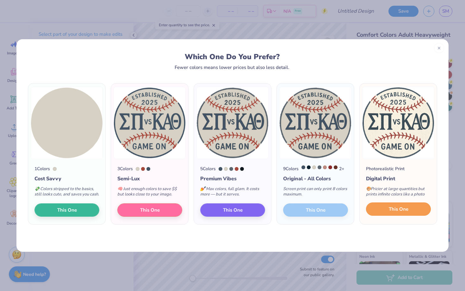
click at [397, 210] on button "This One" at bounding box center [398, 209] width 65 height 13
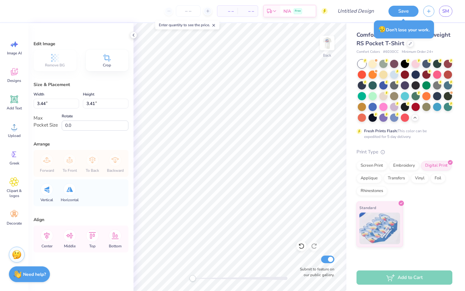
click at [36, 15] on div "– – Per Item – – Total Est. Delivery N/A Free" at bounding box center [172, 11] width 311 height 22
click at [133, 35] on icon at bounding box center [133, 35] width 5 height 5
click at [29, 19] on div "– – Per Item – – Total Est. Delivery N/A Free" at bounding box center [172, 11] width 311 height 22
click at [29, 16] on div "– – Per Item – – Total Est. Delivery N/A Free" at bounding box center [172, 11] width 311 height 22
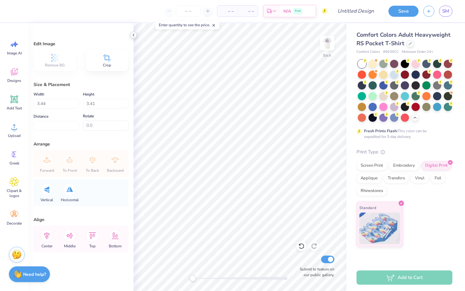
click at [134, 36] on polyline at bounding box center [133, 35] width 1 height 3
click at [12, 76] on icon at bounding box center [13, 71] width 9 height 9
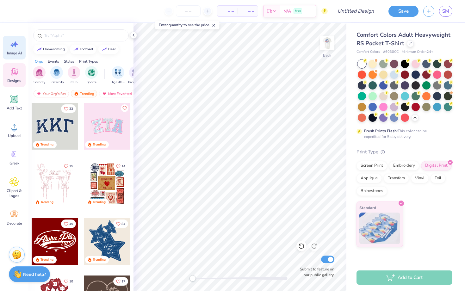
click at [10, 54] on span "Image AI" at bounding box center [14, 53] width 15 height 5
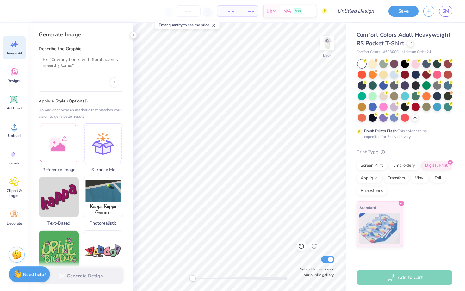
click at [17, 19] on div "– – Per Item – – Total Est. Delivery N/A Free Design Title Save SM" at bounding box center [232, 11] width 465 height 22
click at [365, 12] on input "Design Title" at bounding box center [363, 11] width 31 height 13
type input "shirt w ball"
click at [405, 10] on button "Save" at bounding box center [404, 10] width 30 height 11
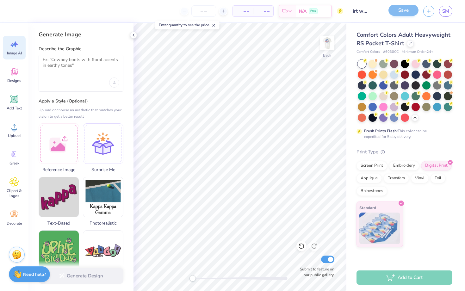
scroll to position [0, 0]
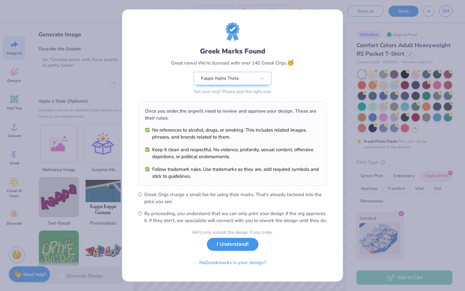
click at [238, 251] on button "I Understand!" at bounding box center [233, 244] width 52 height 13
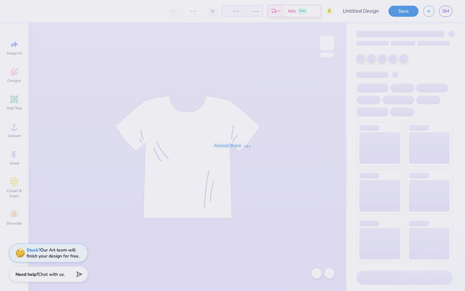
type input "shirt w ball"
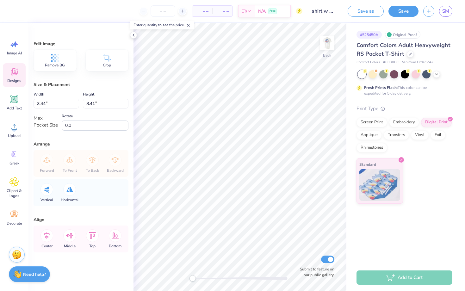
click at [11, 72] on icon at bounding box center [14, 72] width 6 height 5
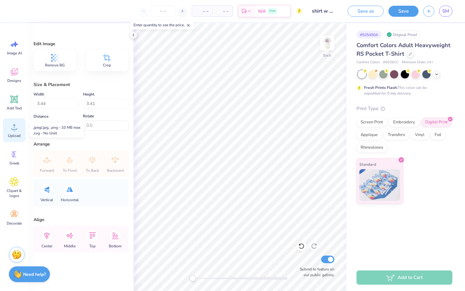
click at [16, 124] on icon at bounding box center [13, 126] width 9 height 9
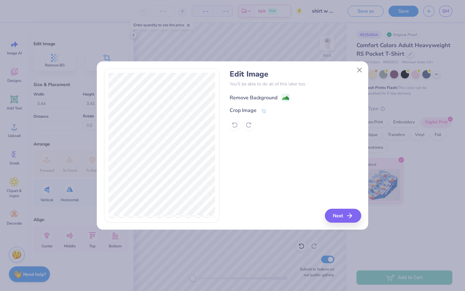
click at [260, 97] on div "Remove Background" at bounding box center [254, 98] width 48 height 8
click at [349, 214] on icon "button" at bounding box center [352, 216] width 8 height 8
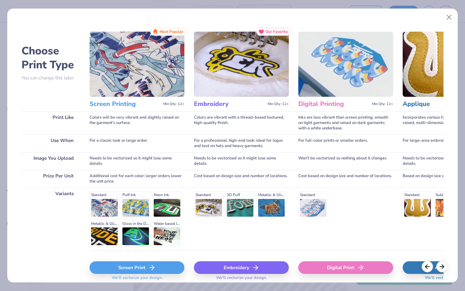
click at [129, 270] on div "Screen Print" at bounding box center [137, 268] width 95 height 13
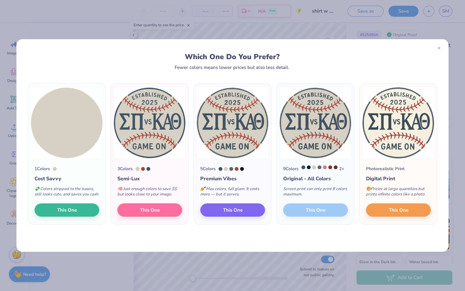
click at [308, 66] on div "Which One Do You Prefer? Fewer colors means lower prices but also less detail." at bounding box center [232, 61] width 397 height 17
click at [159, 213] on span "This One" at bounding box center [150, 209] width 20 height 7
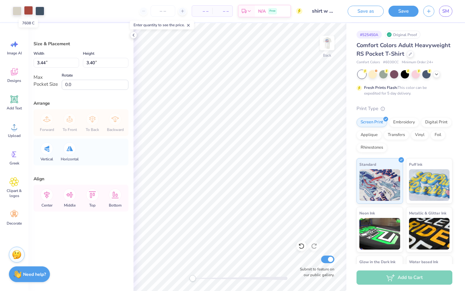
click at [28, 14] on div at bounding box center [28, 10] width 9 height 9
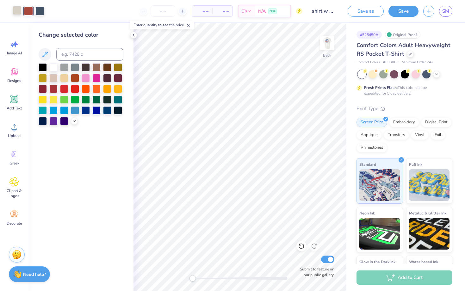
click at [20, 13] on div at bounding box center [17, 10] width 9 height 9
click at [73, 120] on icon at bounding box center [74, 120] width 5 height 5
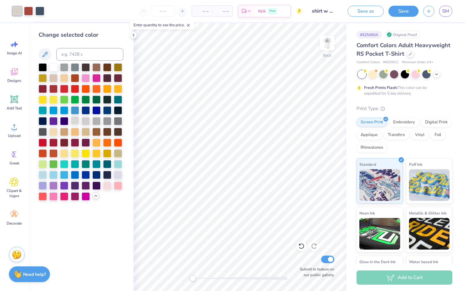
click at [75, 121] on div at bounding box center [75, 121] width 8 height 8
click at [42, 193] on div at bounding box center [43, 196] width 8 height 8
click at [117, 174] on div at bounding box center [118, 174] width 8 height 8
click at [75, 121] on div at bounding box center [75, 121] width 8 height 8
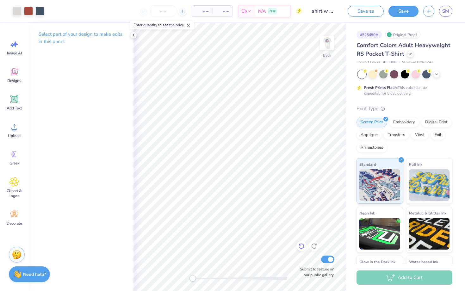
click at [303, 247] on icon at bounding box center [302, 246] width 6 height 6
click at [301, 247] on icon at bounding box center [302, 246] width 6 height 6
click at [406, 10] on button "Save" at bounding box center [404, 10] width 30 height 11
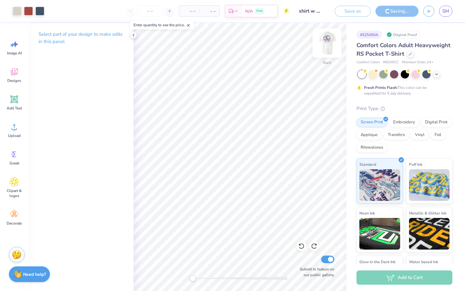
click at [327, 43] on img at bounding box center [327, 42] width 25 height 25
click at [327, 43] on img at bounding box center [327, 43] width 13 height 13
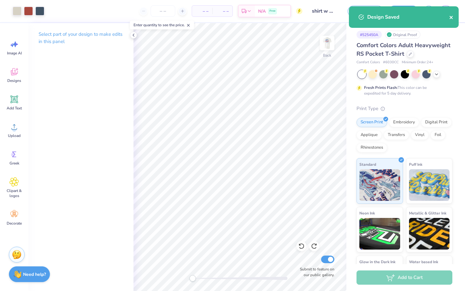
click at [452, 19] on icon "close" at bounding box center [452, 17] width 4 height 5
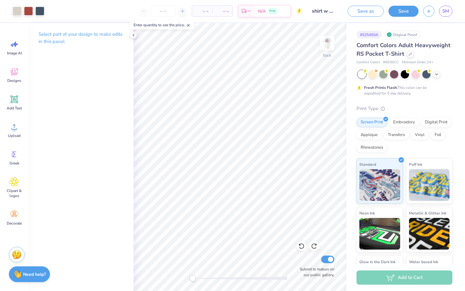
click at [428, 12] on div "Design Saved" at bounding box center [404, 19] width 112 height 29
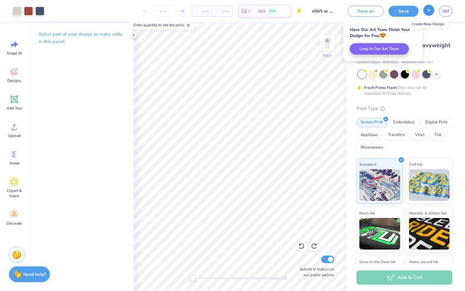
click at [428, 11] on icon "button" at bounding box center [428, 10] width 5 height 5
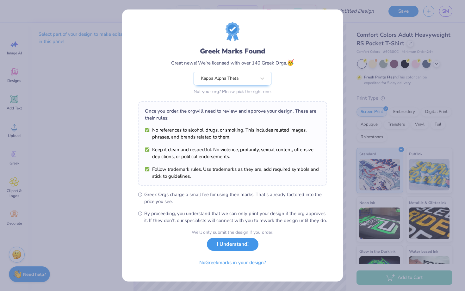
click at [235, 251] on button "I Understand!" at bounding box center [233, 244] width 52 height 13
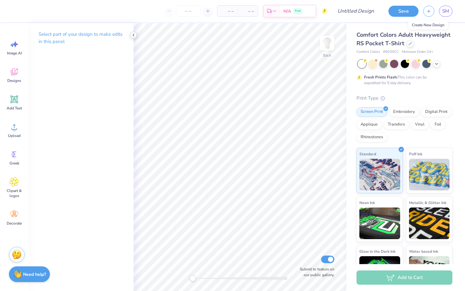
click at [134, 35] on icon at bounding box center [133, 35] width 5 height 5
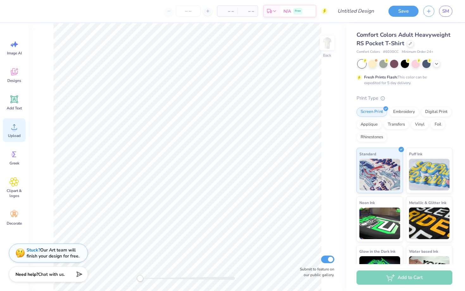
click at [25, 129] on div "Upload" at bounding box center [14, 130] width 23 height 24
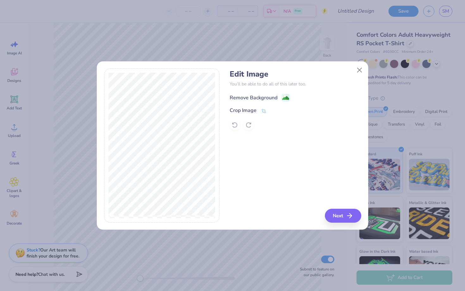
click at [259, 95] on div "Remove Background" at bounding box center [254, 98] width 48 height 8
click at [345, 210] on button "Next" at bounding box center [344, 216] width 36 height 14
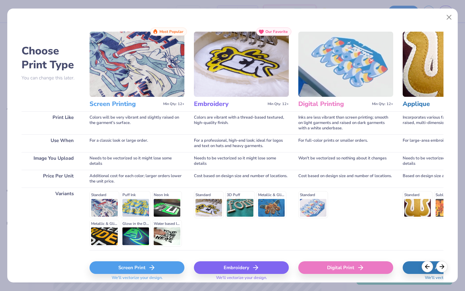
click at [147, 266] on div "Screen Print" at bounding box center [137, 268] width 95 height 13
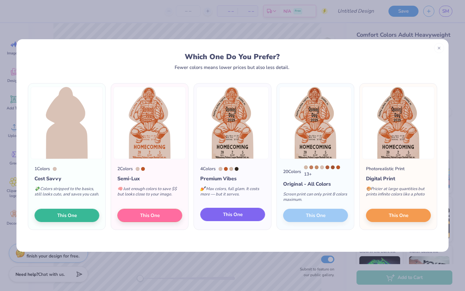
click at [238, 214] on span "This One" at bounding box center [233, 214] width 20 height 7
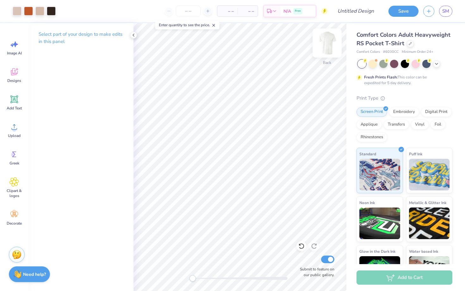
click at [332, 45] on img at bounding box center [327, 42] width 25 height 25
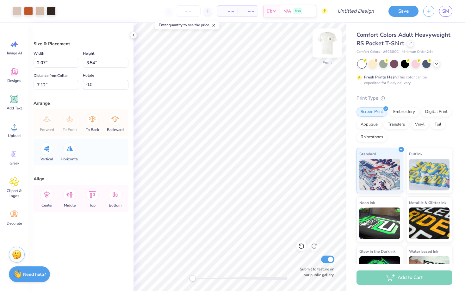
type input "12.69"
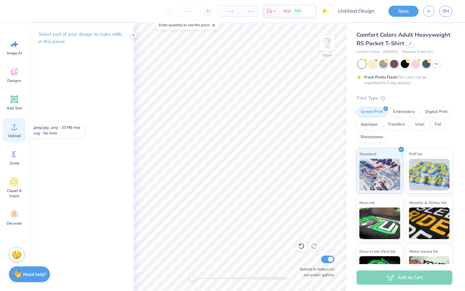
click at [14, 127] on icon at bounding box center [14, 126] width 6 height 5
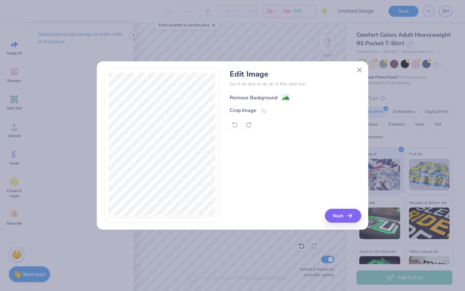
click at [266, 98] on div "Remove Background" at bounding box center [254, 98] width 48 height 8
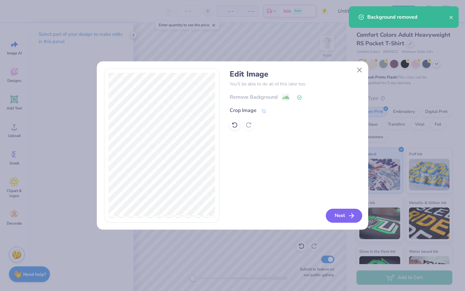
click at [342, 220] on button "Next" at bounding box center [344, 216] width 36 height 14
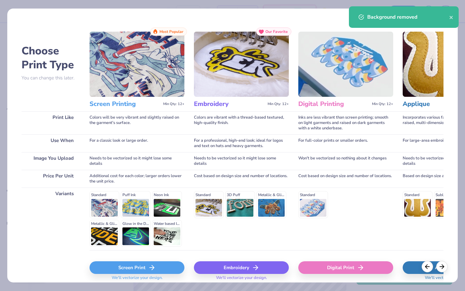
click at [148, 264] on div "Screen Print" at bounding box center [137, 268] width 95 height 13
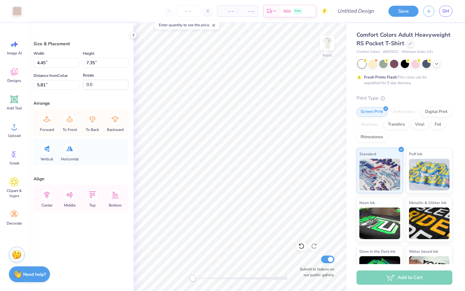
type input "7.20"
type input "8.38"
type input "6.20"
type input "2.57"
type input "0.53"
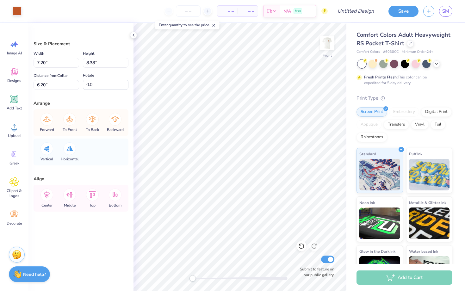
type input "7.99"
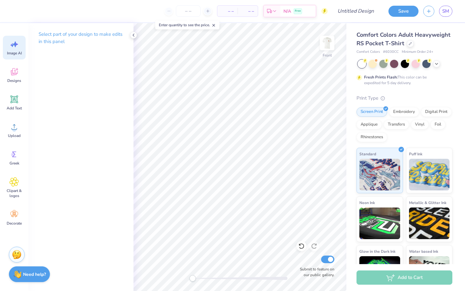
click at [13, 51] on span "Image AI" at bounding box center [14, 53] width 15 height 5
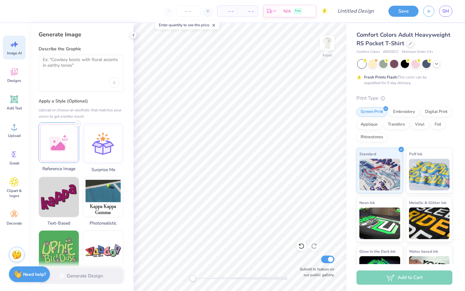
click at [63, 136] on div at bounding box center [59, 143] width 41 height 41
click at [87, 65] on textarea at bounding box center [81, 65] width 77 height 16
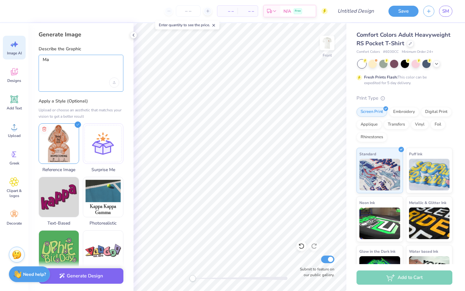
type textarea "M"
click at [46, 66] on textarea "Remove the "Kappa Alpha Theta" and teh "Sigma Pi" from the sides and" at bounding box center [81, 65] width 77 height 16
click at [121, 65] on div "Remove the "Kappa Alpha Theta" and the "Sigma Pi" from the sides and" at bounding box center [81, 73] width 85 height 37
click at [117, 65] on textarea "Remove the "Kappa Alpha Theta" and the "Sigma Pi" from the sides and" at bounding box center [81, 65] width 77 height 16
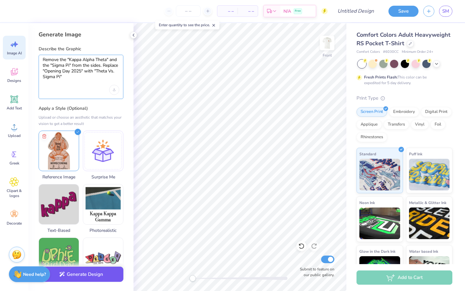
type textarea "Remove the "Kappa Alpha Theta" and the "Sigma Pi" from the sides. Replace "Open…"
click at [98, 273] on button "Generate Design" at bounding box center [81, 275] width 85 height 16
